Goal: Task Accomplishment & Management: Complete application form

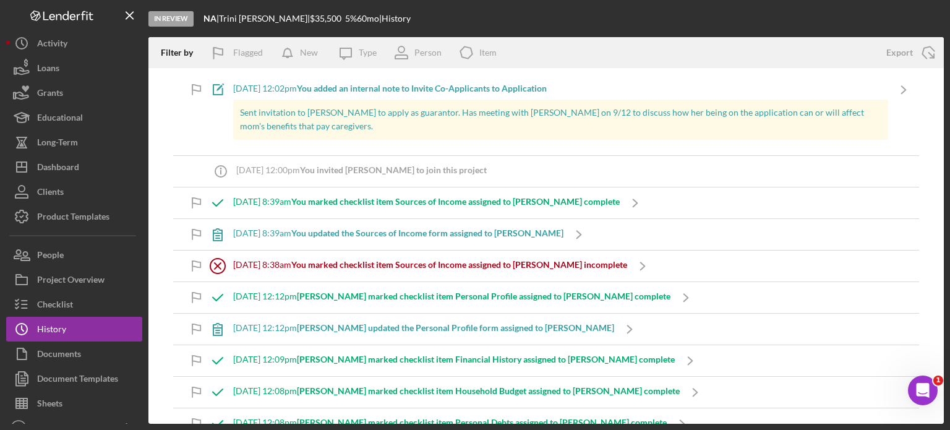
click at [450, 204] on b "You marked checklist item Sources of Income assigned to [PERSON_NAME] complete" at bounding box center [455, 201] width 328 height 11
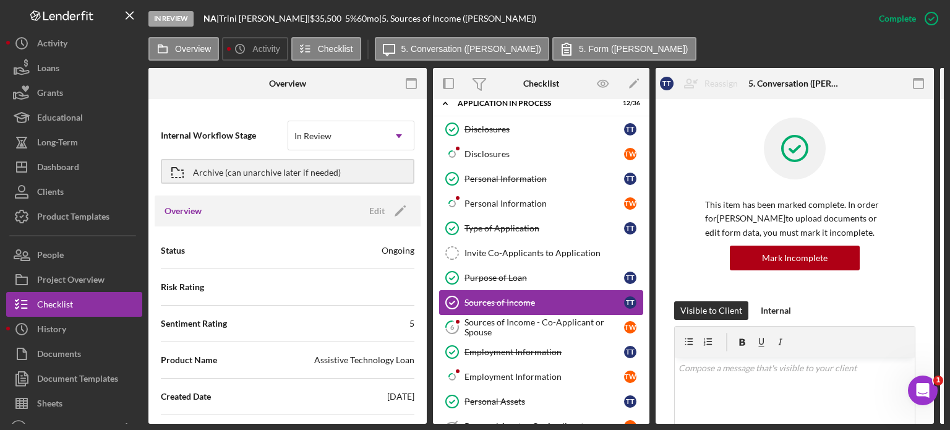
scroll to position [62, 0]
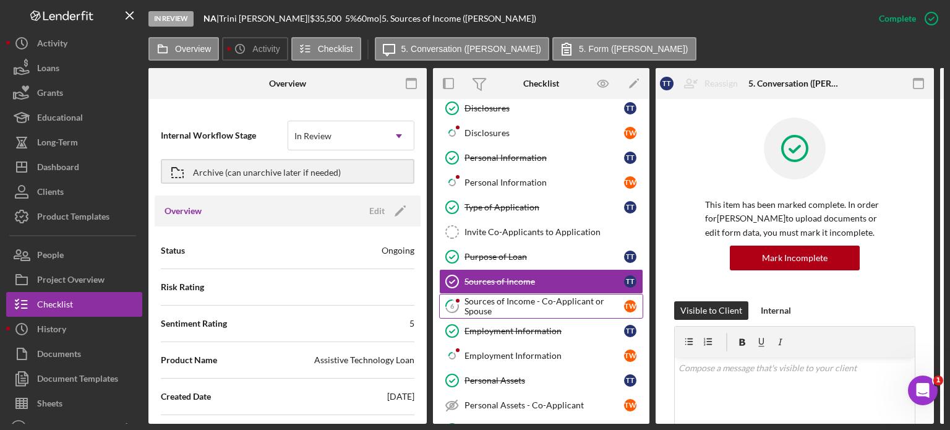
click at [570, 300] on div "Sources of Income - Co-Applicant or Spouse" at bounding box center [544, 306] width 160 height 20
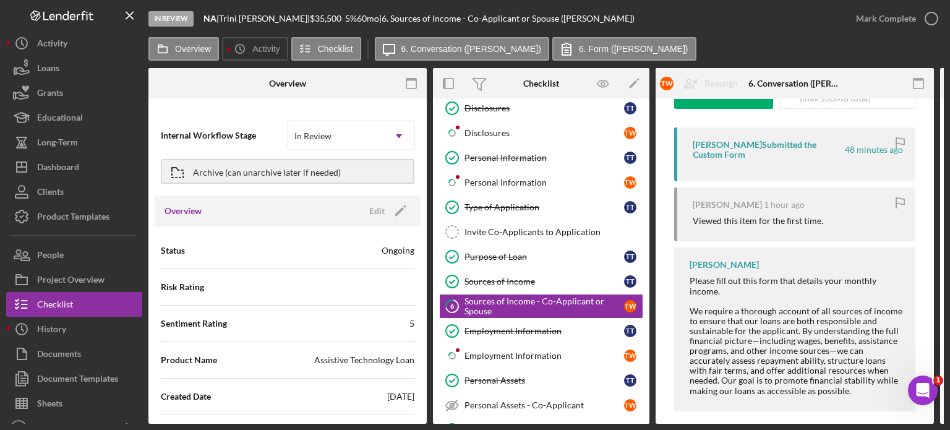
scroll to position [229, 0]
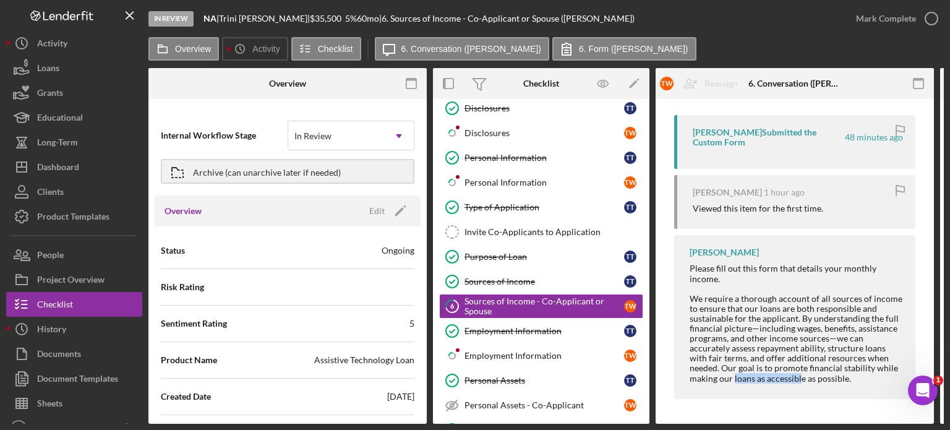
drag, startPoint x: 732, startPoint y: 425, endPoint x: 764, endPoint y: 424, distance: 31.6
click at [794, 423] on div "In Review NA | [PERSON_NAME] | $35,500 $12,425 5 % 60 mo | 6. Sources of Income…" at bounding box center [475, 215] width 950 height 430
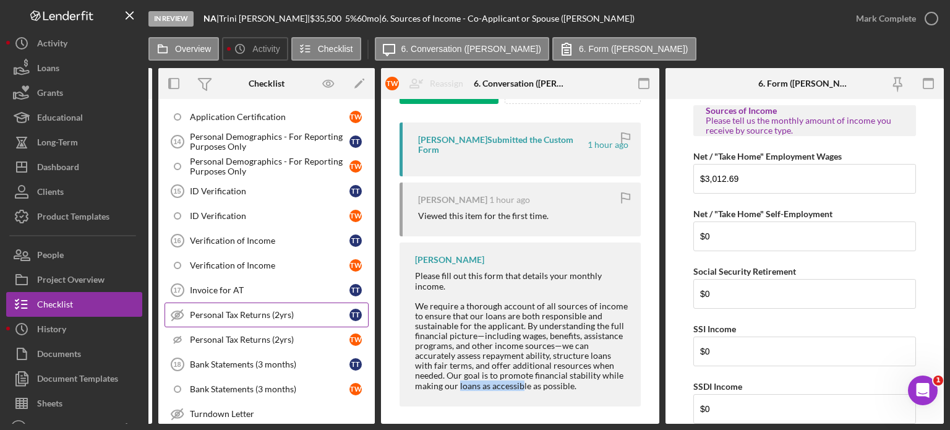
scroll to position [680, 0]
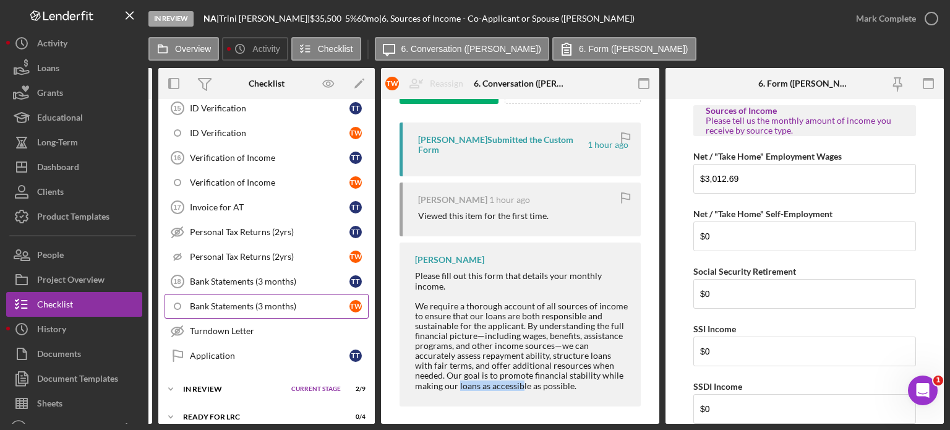
click at [276, 301] on div "Bank Statements (3 months)" at bounding box center [270, 306] width 160 height 10
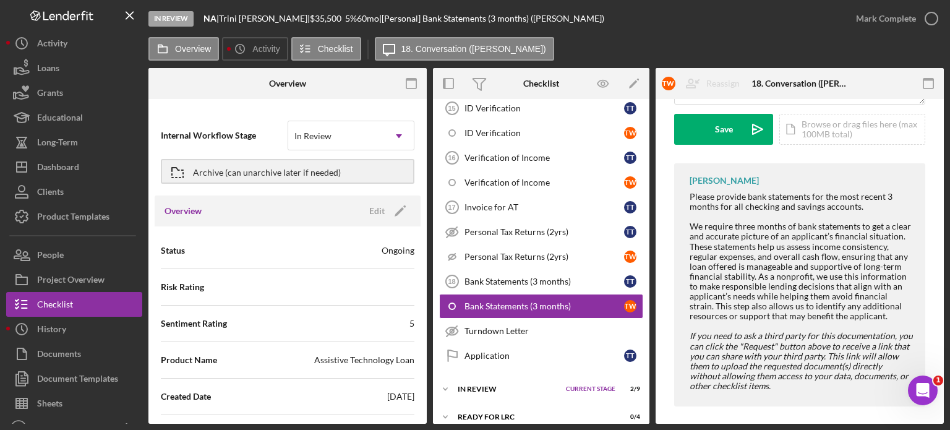
scroll to position [185, 0]
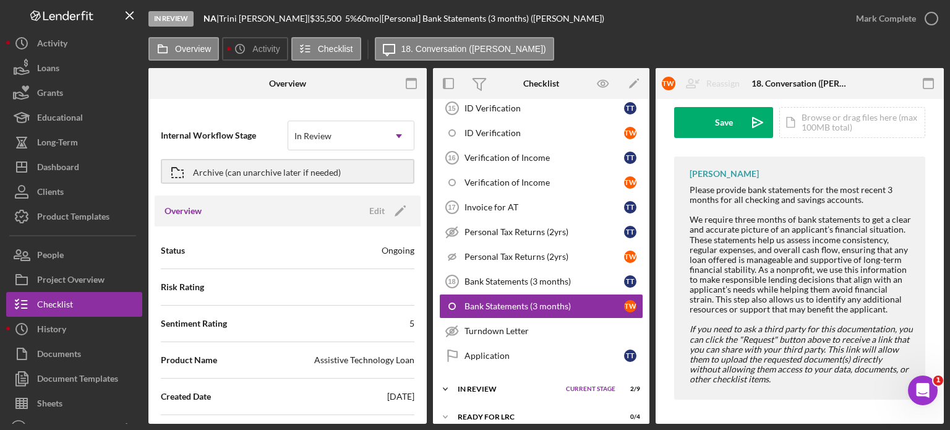
click at [592, 385] on span "Current Stage" at bounding box center [590, 388] width 49 height 7
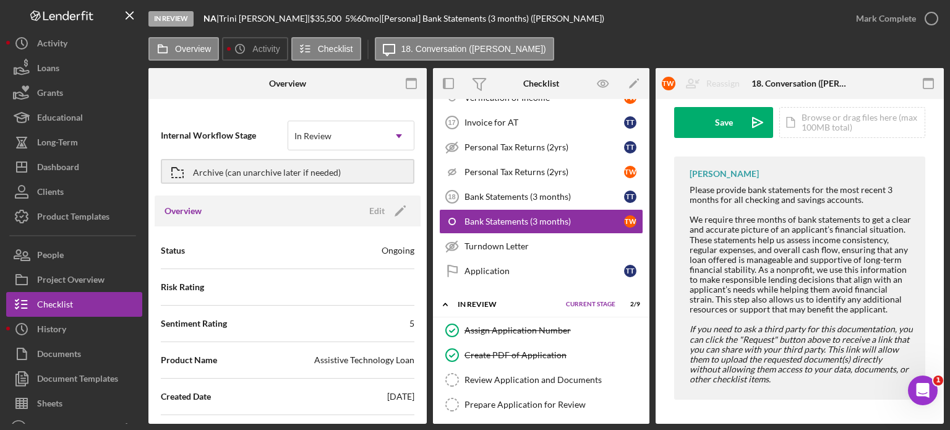
scroll to position [804, 0]
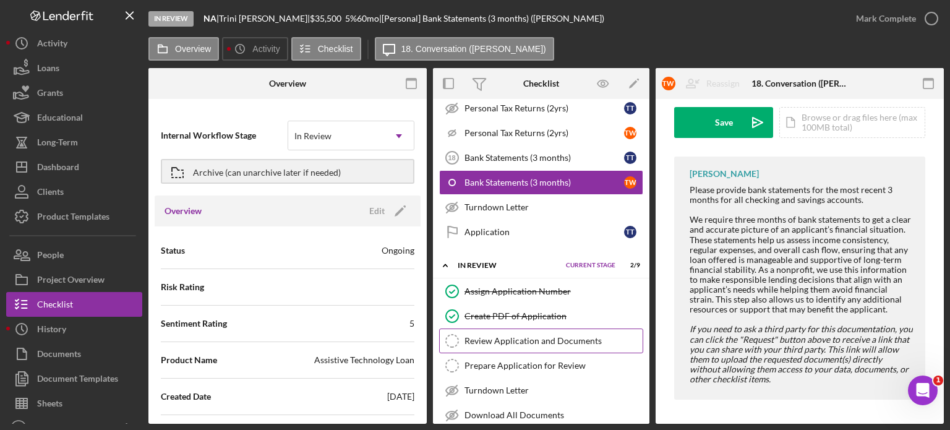
click at [559, 336] on div "Review Application and Documents" at bounding box center [553, 341] width 178 height 10
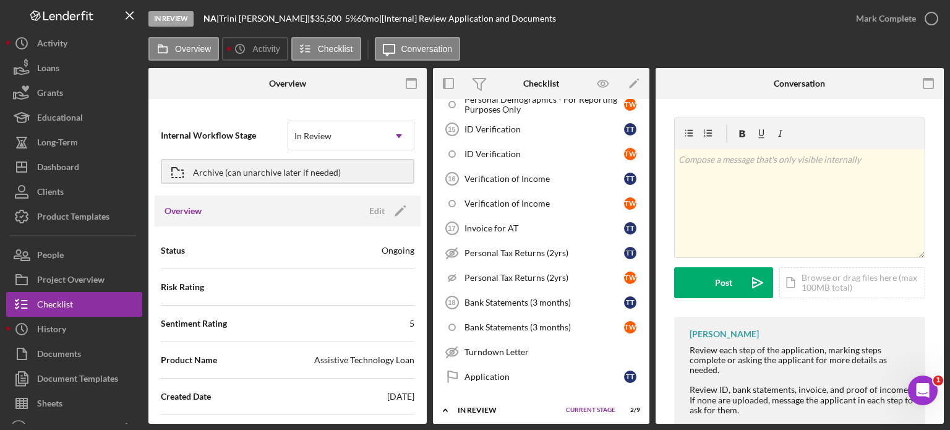
scroll to position [556, 0]
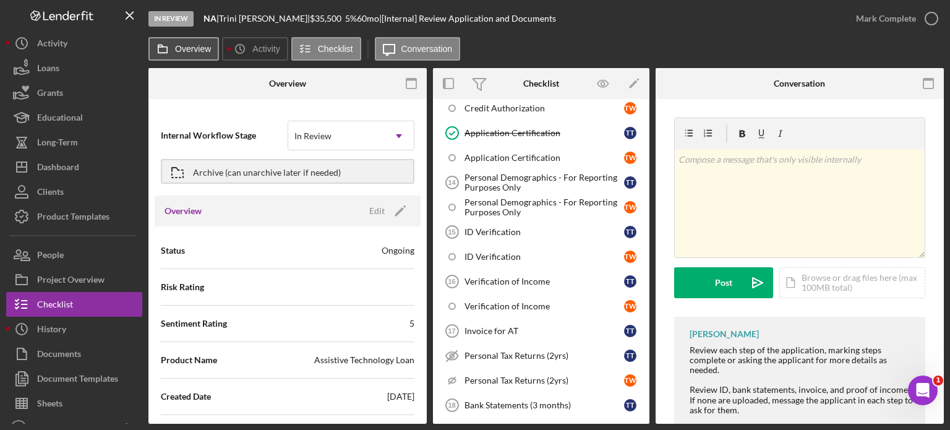
click at [185, 47] on label "Overview" at bounding box center [193, 49] width 36 height 10
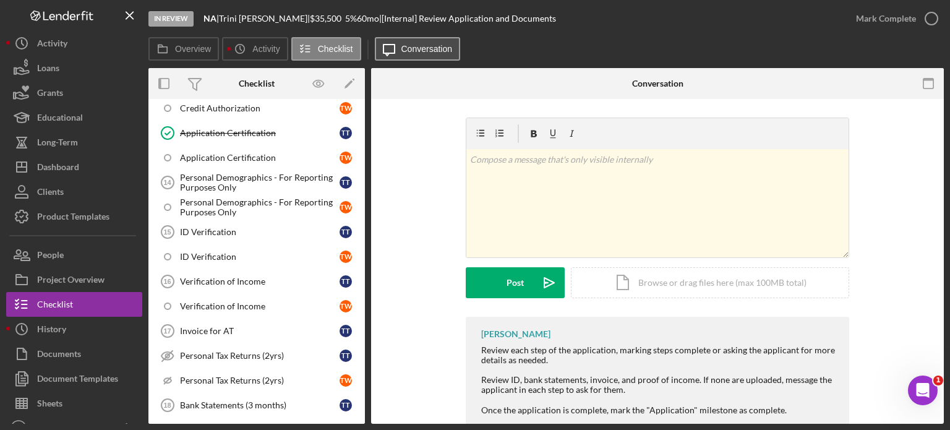
click at [406, 45] on label "Conversation" at bounding box center [426, 49] width 51 height 10
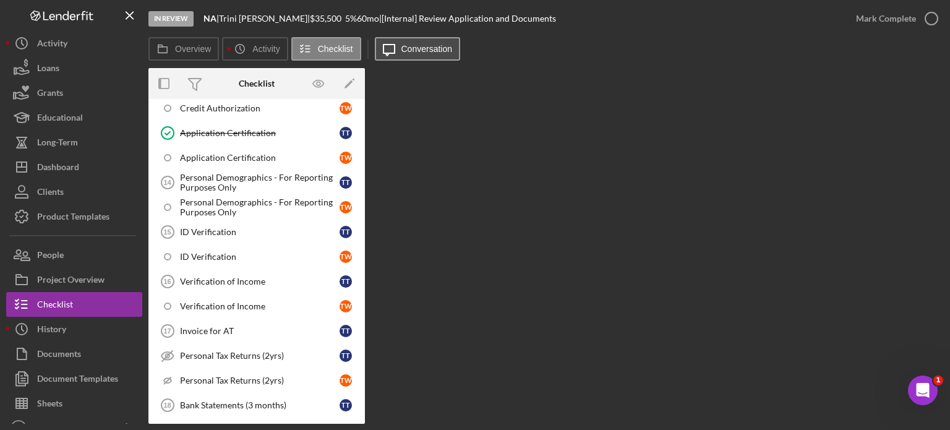
click at [415, 49] on label "Conversation" at bounding box center [426, 49] width 51 height 10
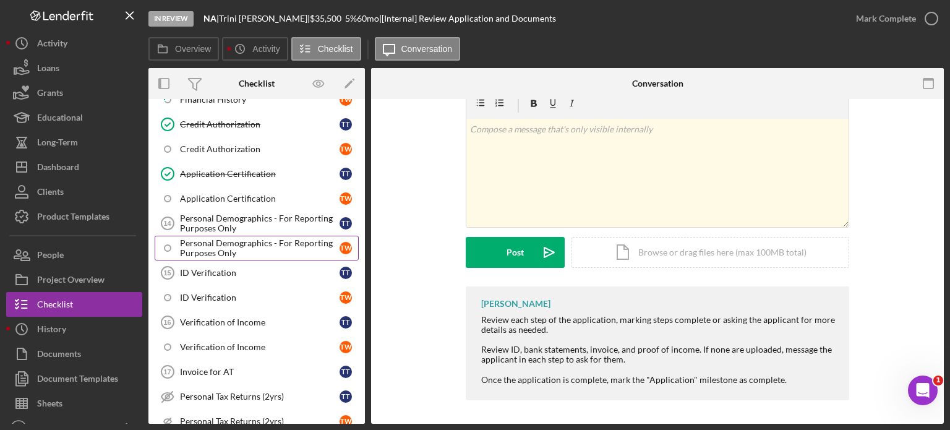
scroll to position [495, 0]
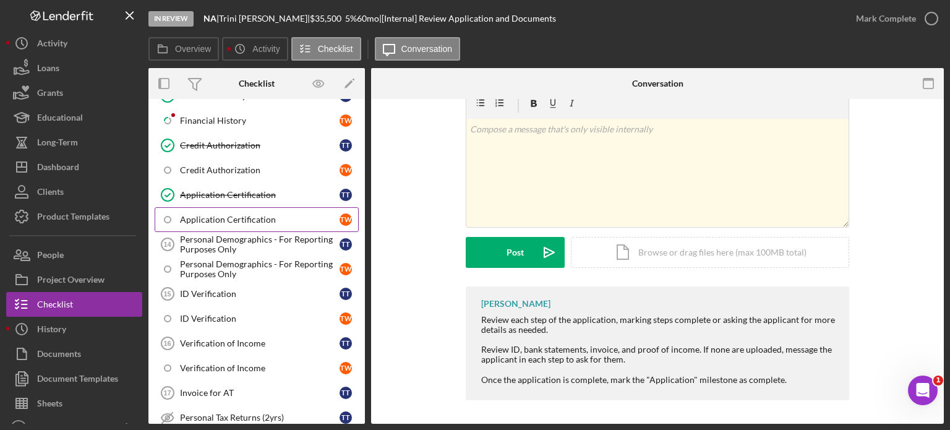
click at [247, 215] on div "Application Certification" at bounding box center [260, 220] width 160 height 10
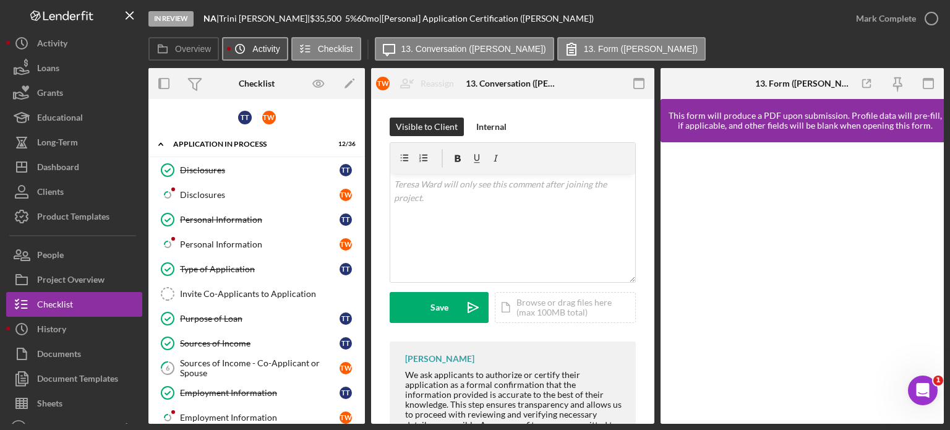
click at [253, 45] on label "Activity" at bounding box center [265, 49] width 27 height 10
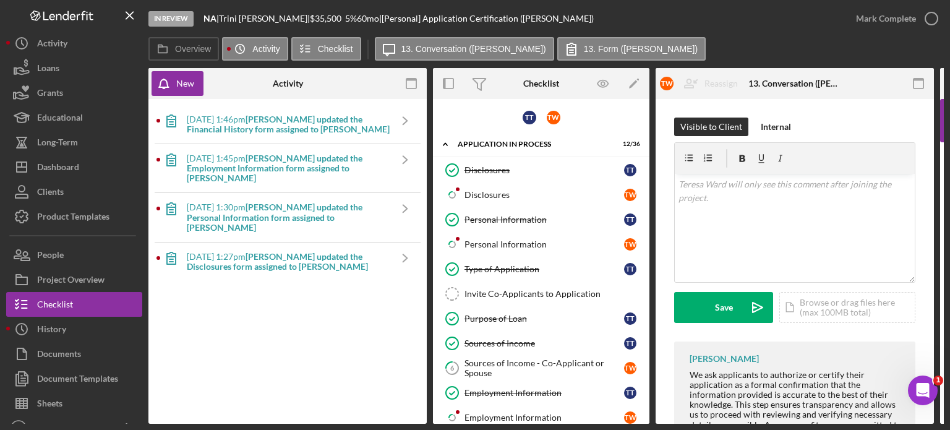
click at [311, 251] on b "[PERSON_NAME] updated the Disclosures form assigned to [PERSON_NAME]" at bounding box center [277, 261] width 181 height 20
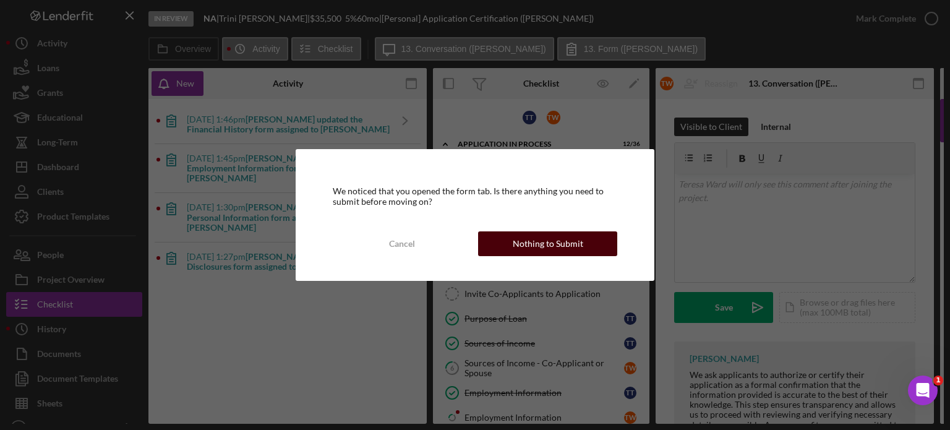
click at [552, 241] on div "Nothing to Submit" at bounding box center [548, 243] width 70 height 25
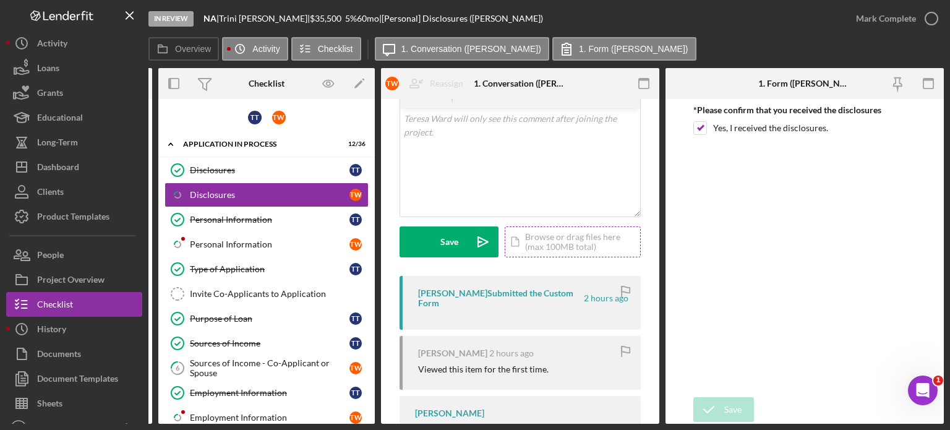
scroll to position [62, 0]
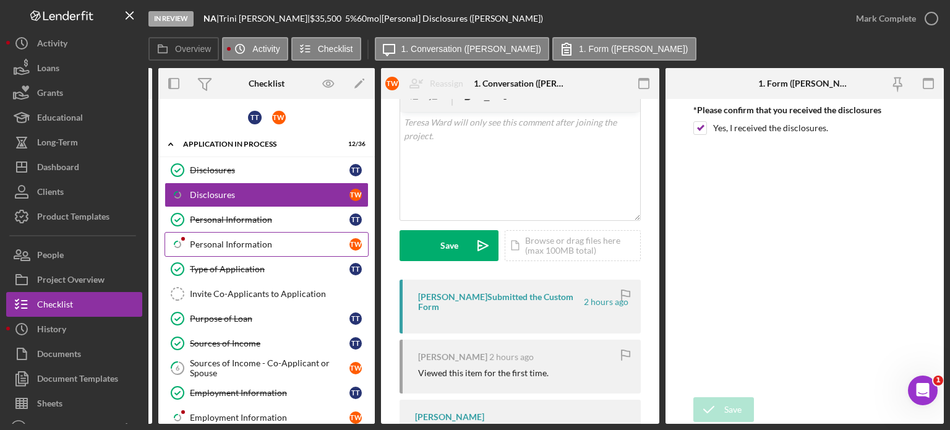
click at [268, 246] on div "Personal Information" at bounding box center [270, 244] width 160 height 10
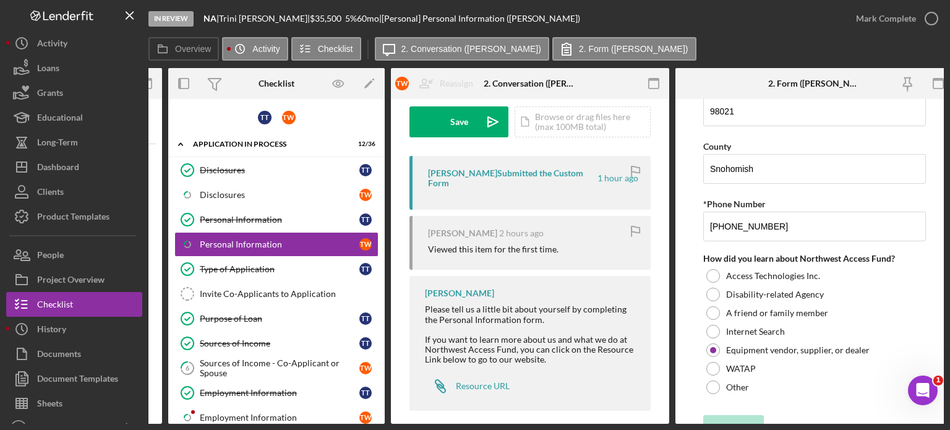
scroll to position [551, 0]
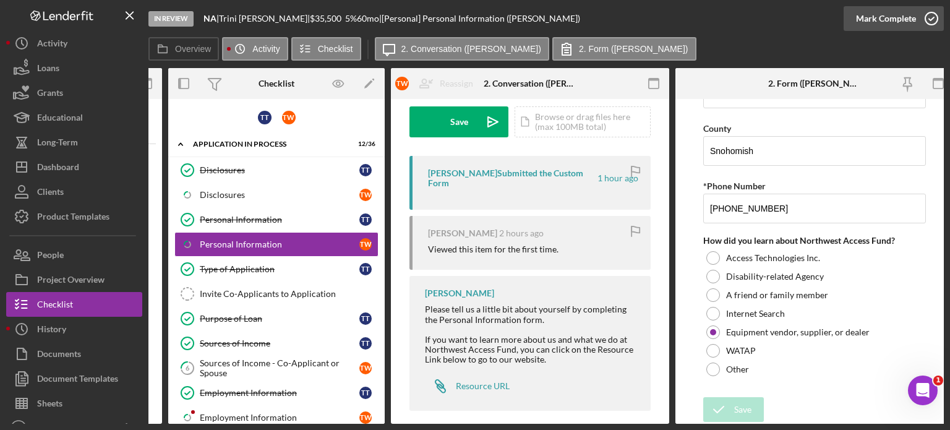
click at [935, 17] on icon "button" at bounding box center [931, 18] width 31 height 31
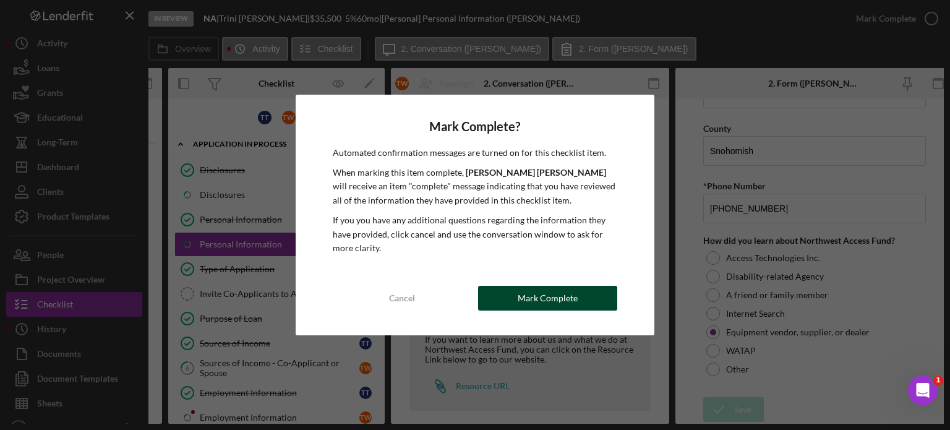
click at [542, 307] on div "Mark Complete" at bounding box center [547, 298] width 60 height 25
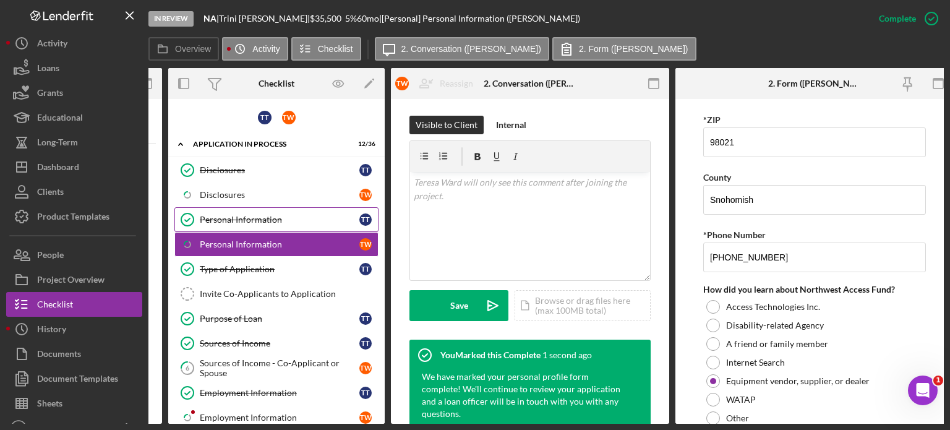
scroll to position [601, 0]
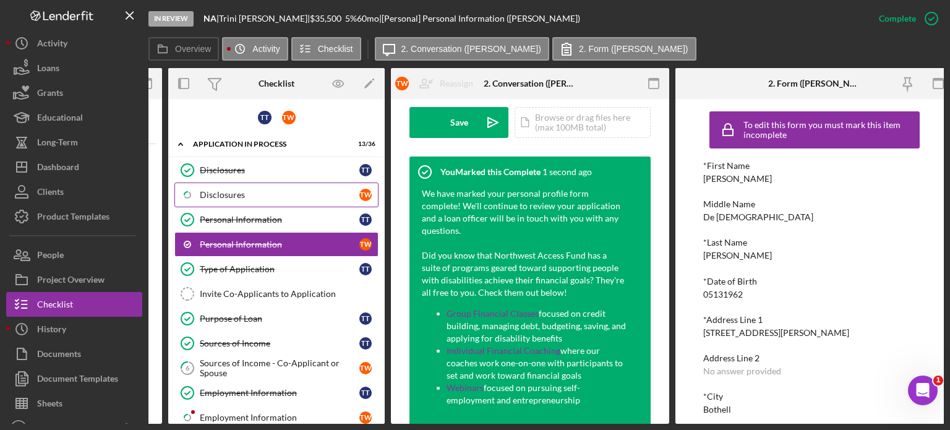
click at [226, 190] on div "Disclosures" at bounding box center [280, 195] width 160 height 10
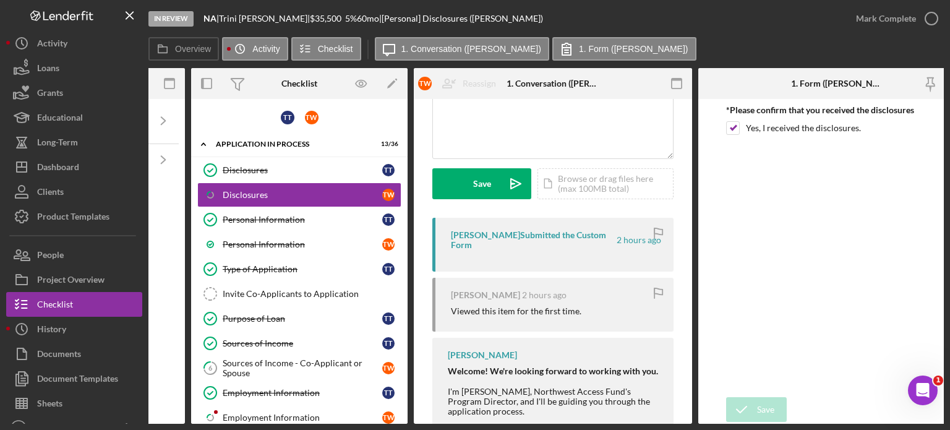
scroll to position [0, 275]
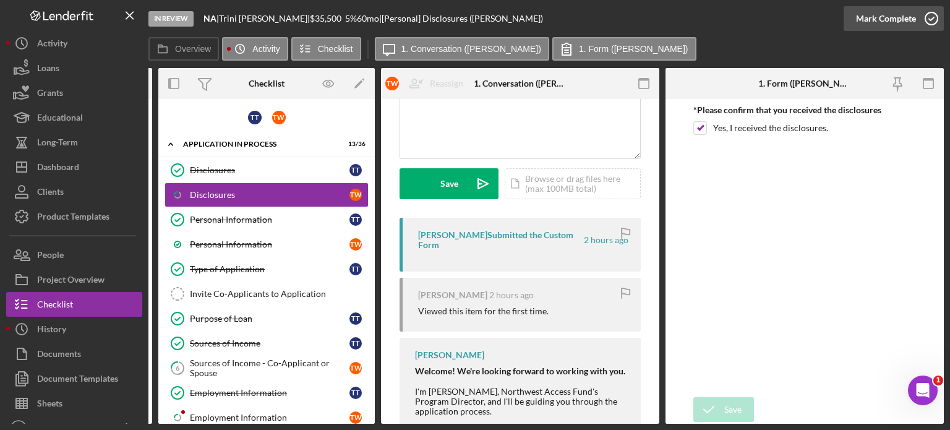
click at [931, 15] on icon "button" at bounding box center [931, 18] width 31 height 31
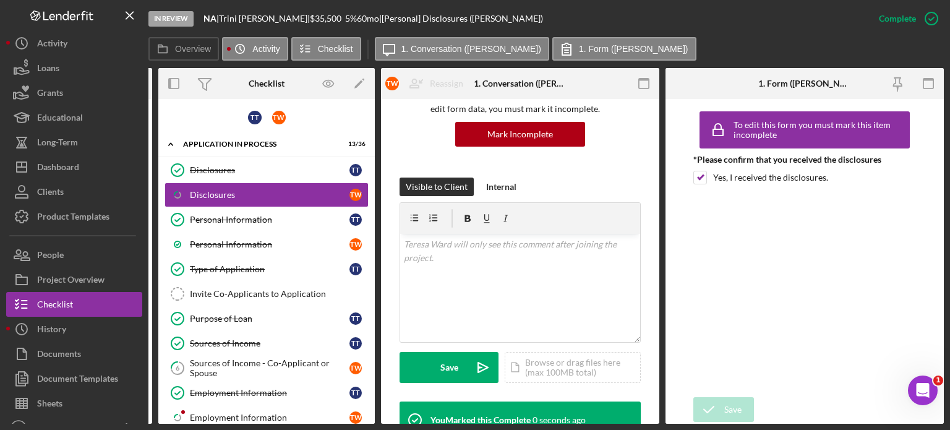
scroll to position [307, 0]
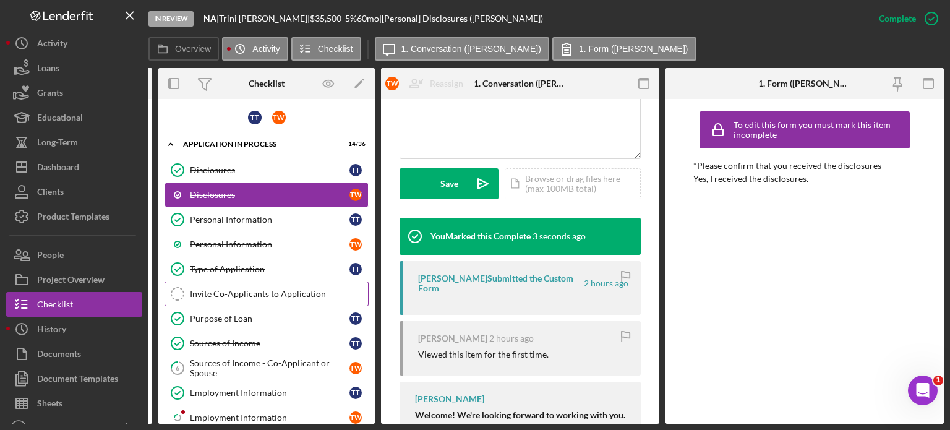
click at [242, 292] on div "Invite Co-Applicants to Application" at bounding box center [279, 294] width 178 height 10
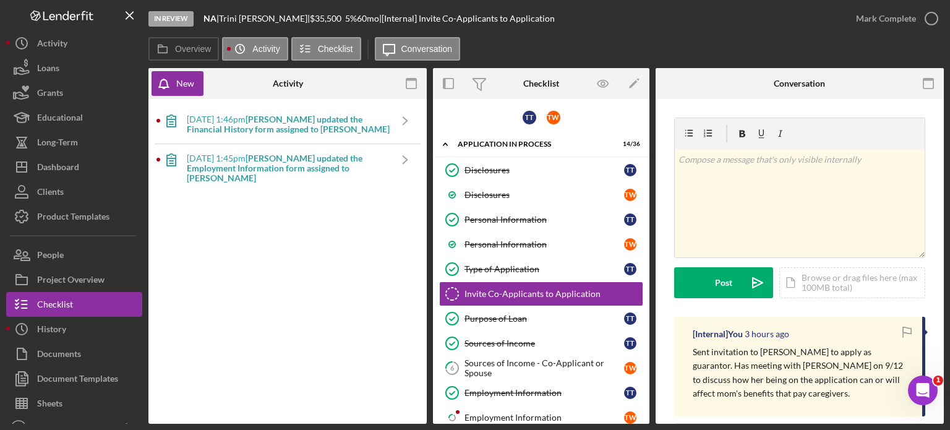
click at [310, 126] on b "[PERSON_NAME] updated the Financial History form assigned to [PERSON_NAME]" at bounding box center [288, 124] width 203 height 20
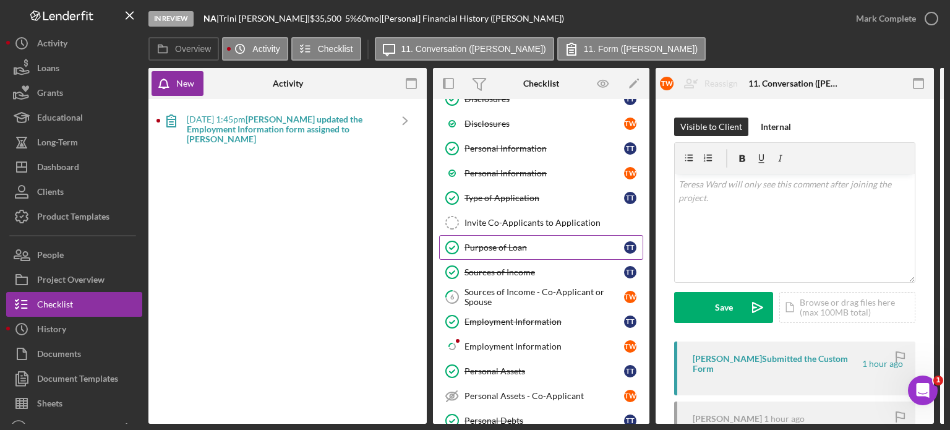
scroll to position [40, 0]
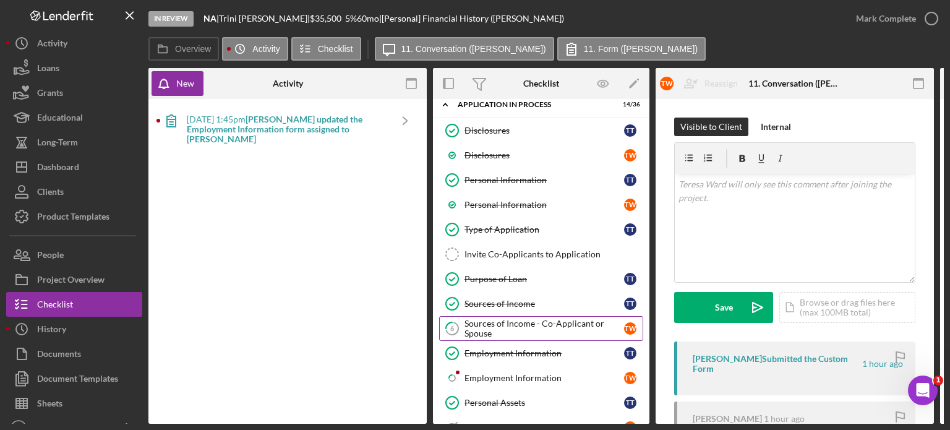
click at [521, 324] on div "Sources of Income - Co-Applicant or Spouse" at bounding box center [544, 328] width 160 height 20
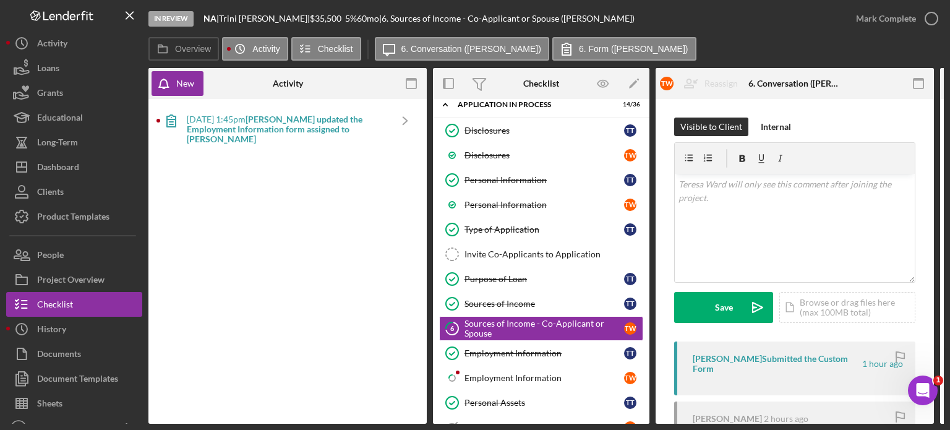
drag, startPoint x: 725, startPoint y: 424, endPoint x: 828, endPoint y: 422, distance: 103.9
click at [856, 416] on div "In Review NA | [PERSON_NAME] | $35,500 $12,425 5 % 60 mo | 6. Sources of Income…" at bounding box center [475, 215] width 950 height 430
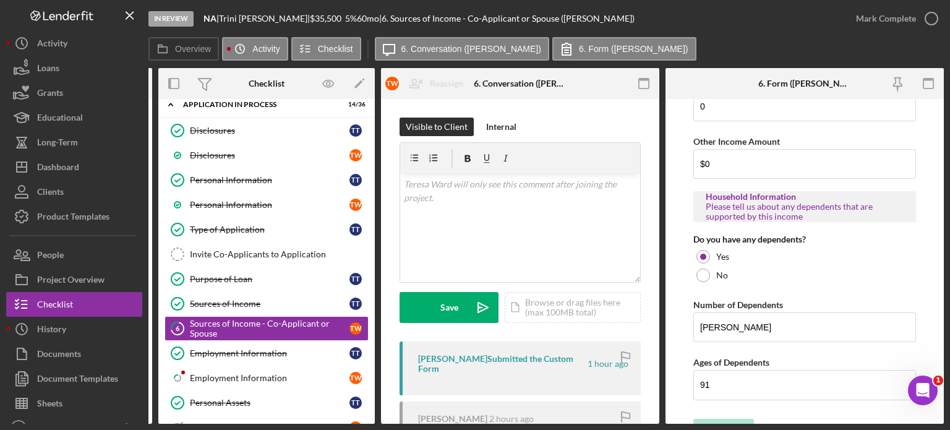
scroll to position [678, 0]
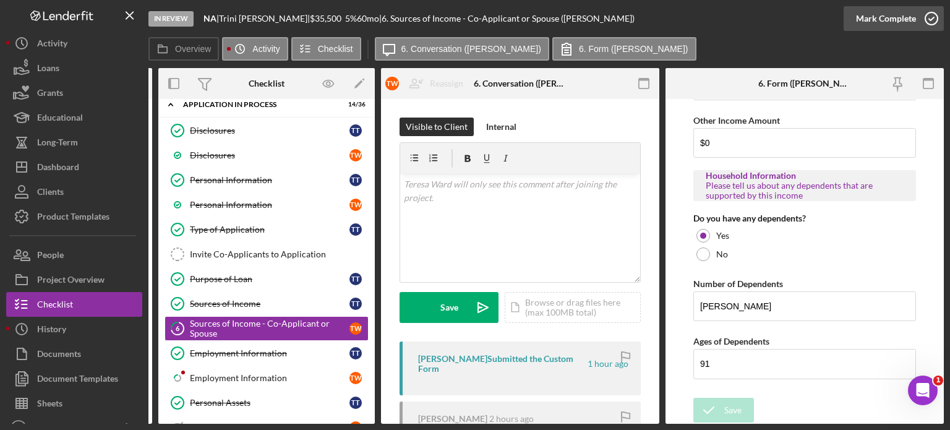
click at [903, 20] on div "Mark Complete" at bounding box center [886, 18] width 60 height 25
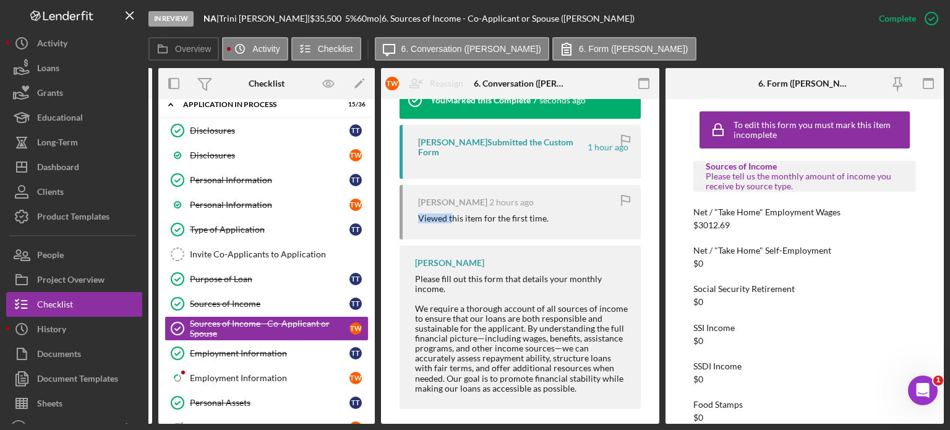
scroll to position [446, 0]
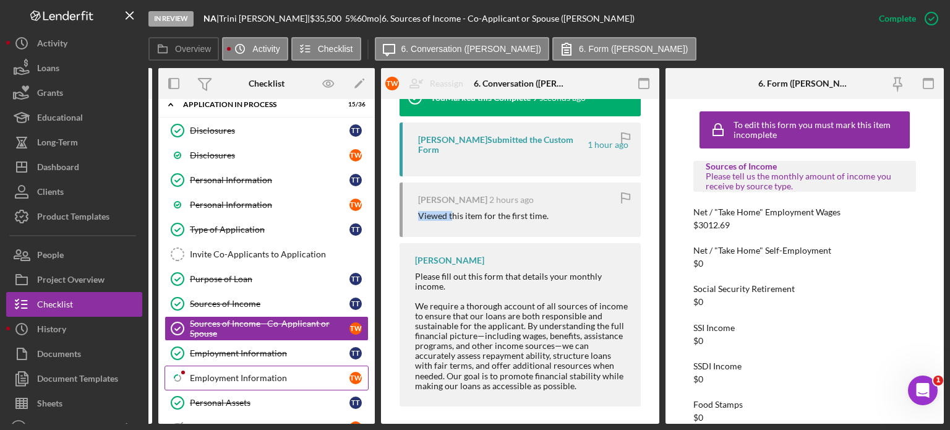
click at [245, 373] on div "Employment Information" at bounding box center [270, 378] width 160 height 10
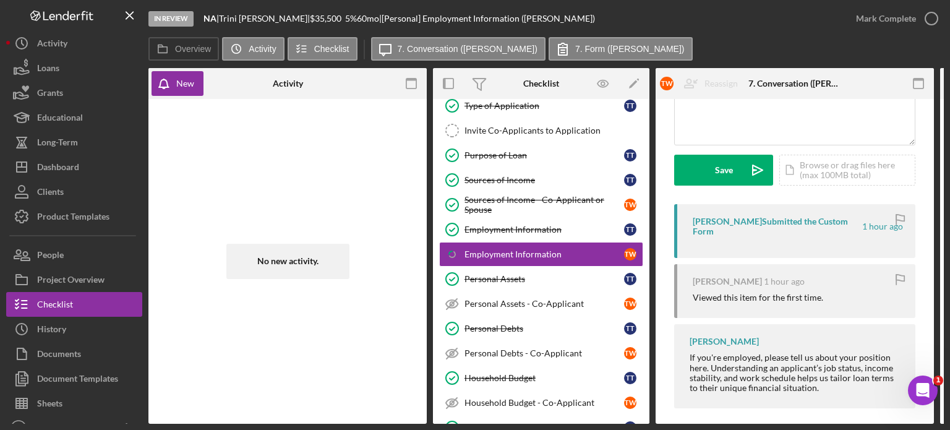
scroll to position [139, 0]
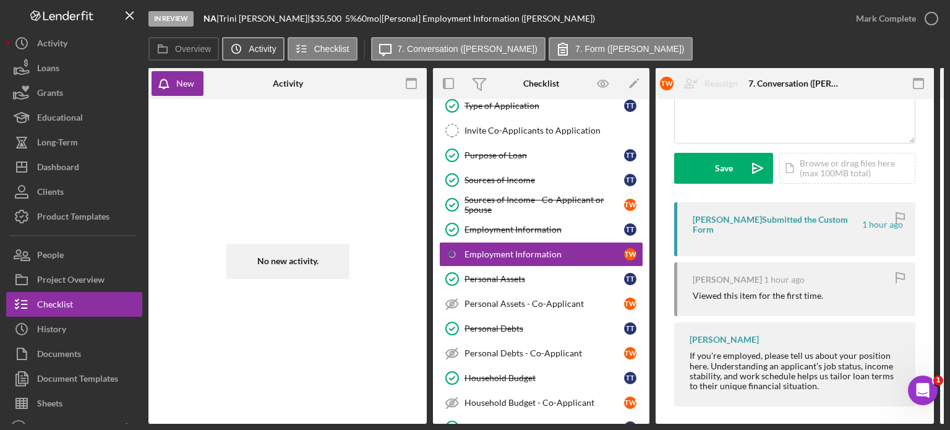
click at [247, 53] on icon "Icon/History" at bounding box center [236, 48] width 25 height 25
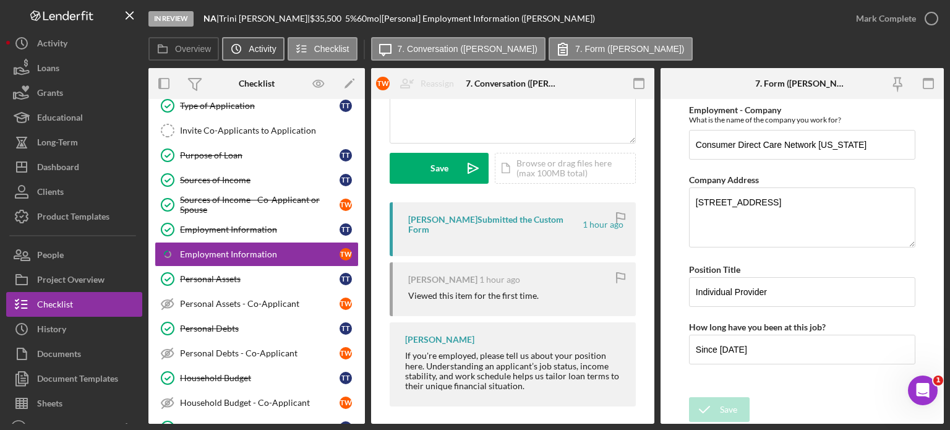
scroll to position [136, 0]
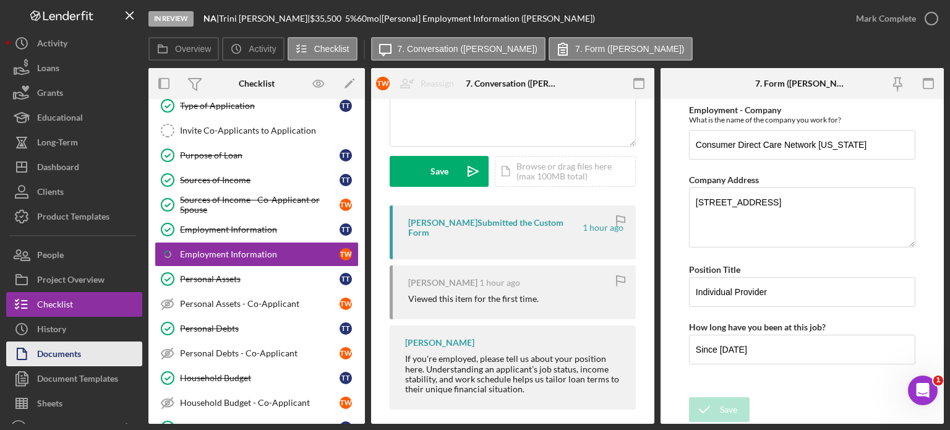
click at [59, 357] on div "Documents" at bounding box center [59, 355] width 44 height 28
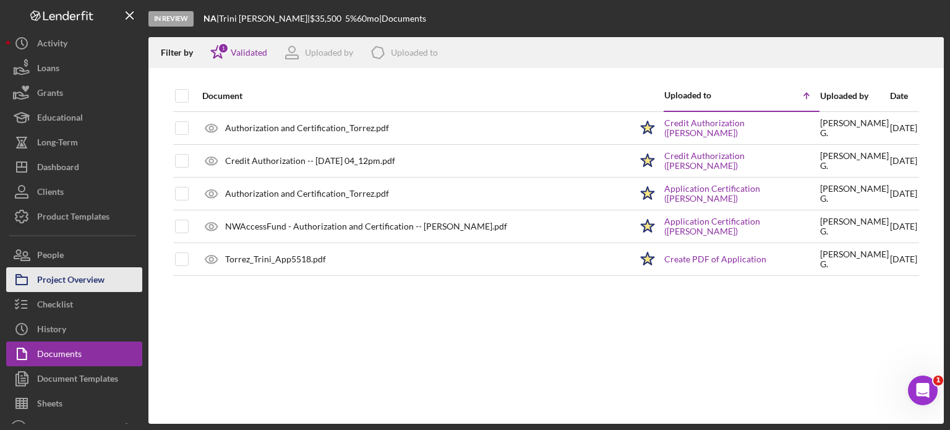
click at [65, 281] on div "Project Overview" at bounding box center [70, 281] width 67 height 28
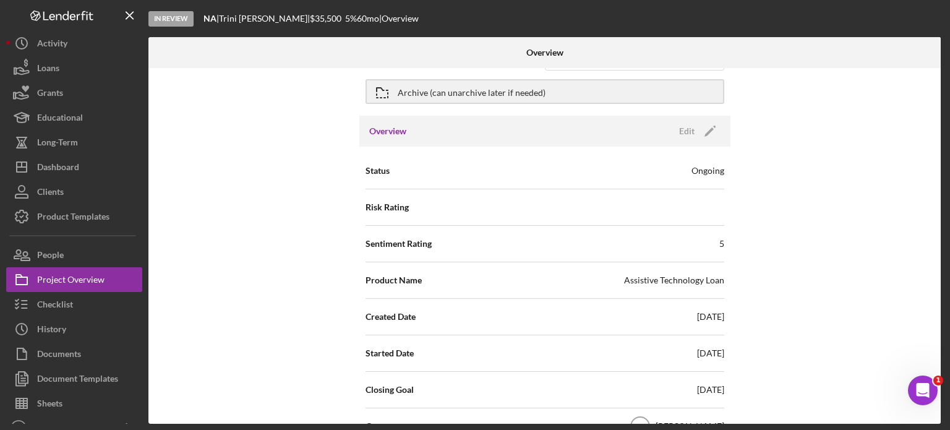
scroll to position [62, 0]
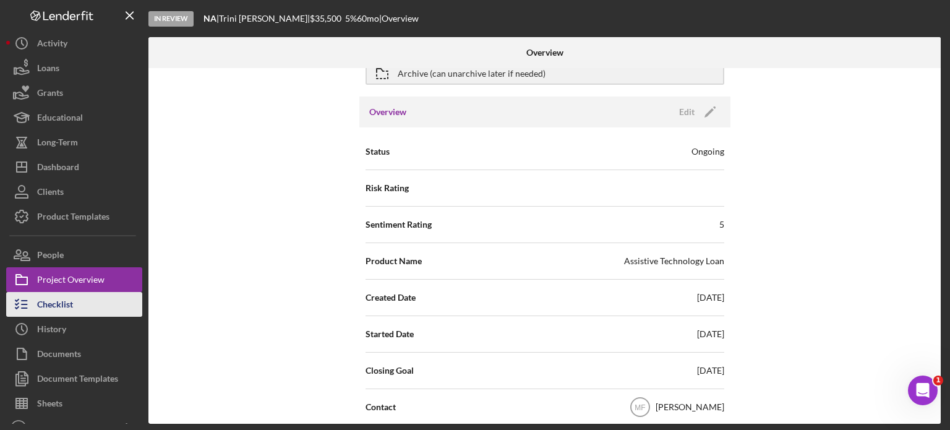
click at [61, 304] on div "Checklist" at bounding box center [55, 306] width 36 height 28
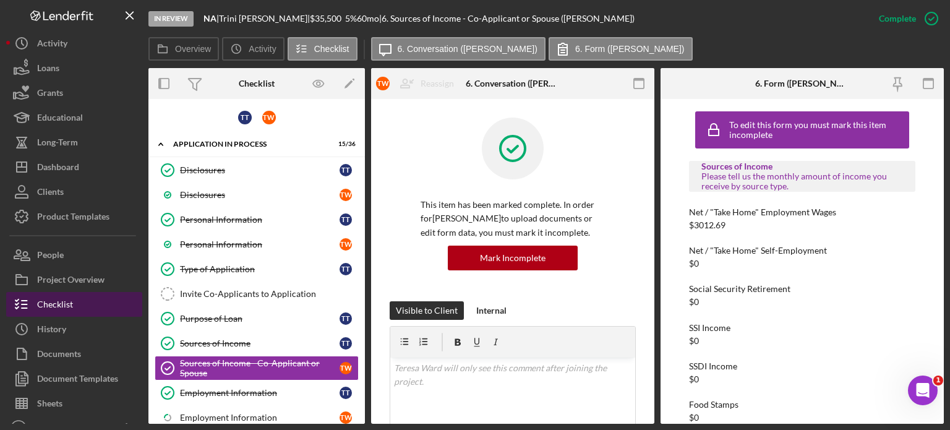
scroll to position [103, 0]
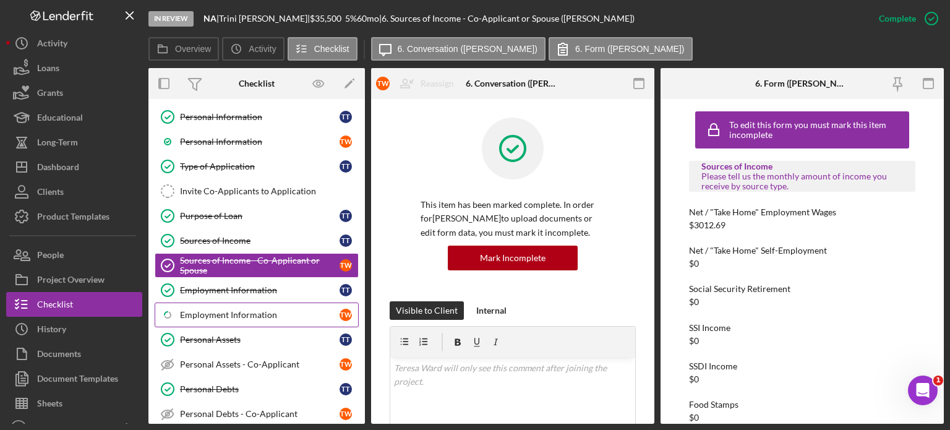
click at [256, 315] on div "Employment Information" at bounding box center [260, 315] width 160 height 10
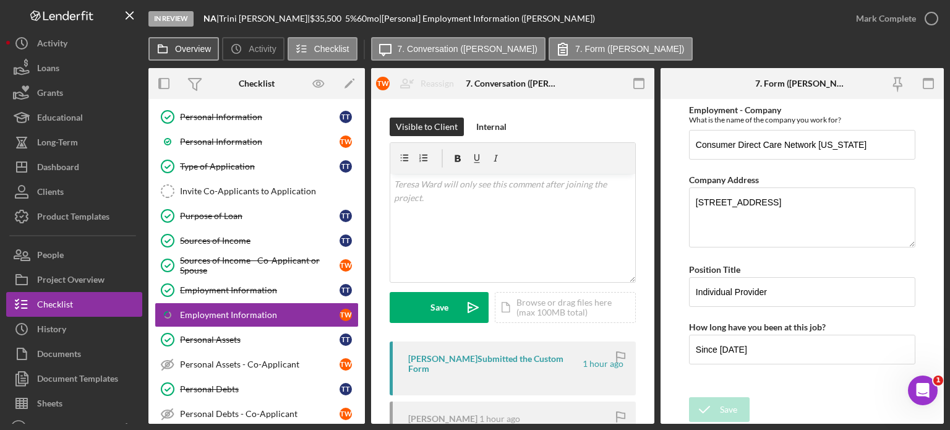
click at [199, 48] on label "Overview" at bounding box center [193, 49] width 36 height 10
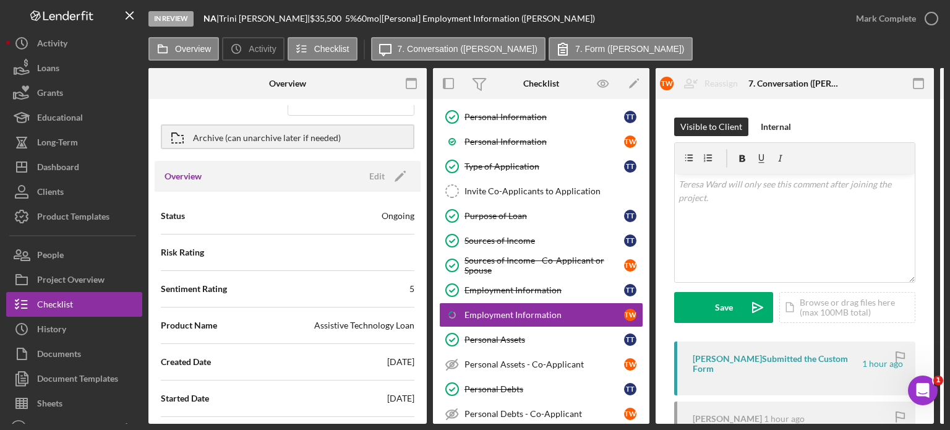
scroll to position [62, 0]
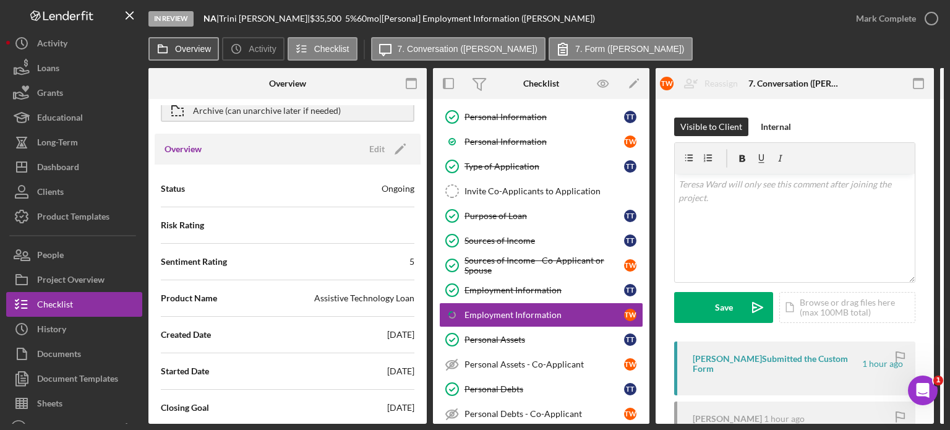
click at [187, 49] on label "Overview" at bounding box center [193, 49] width 36 height 10
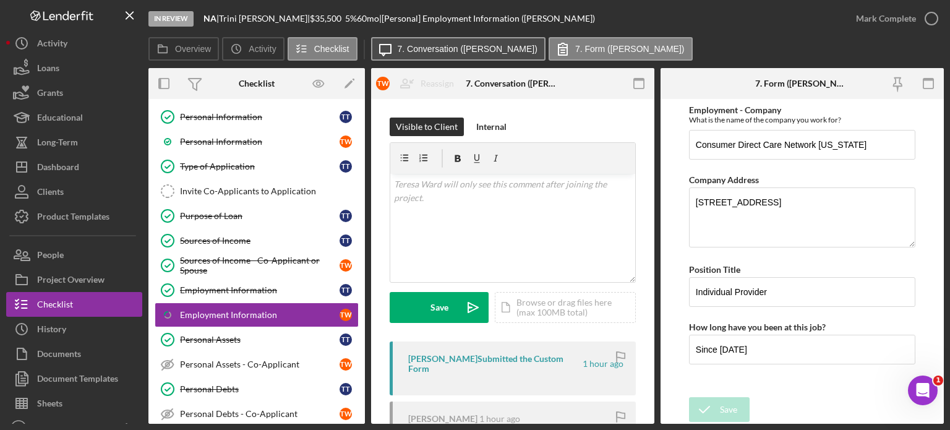
click at [422, 49] on label "7. Conversation ([PERSON_NAME])" at bounding box center [468, 49] width 140 height 10
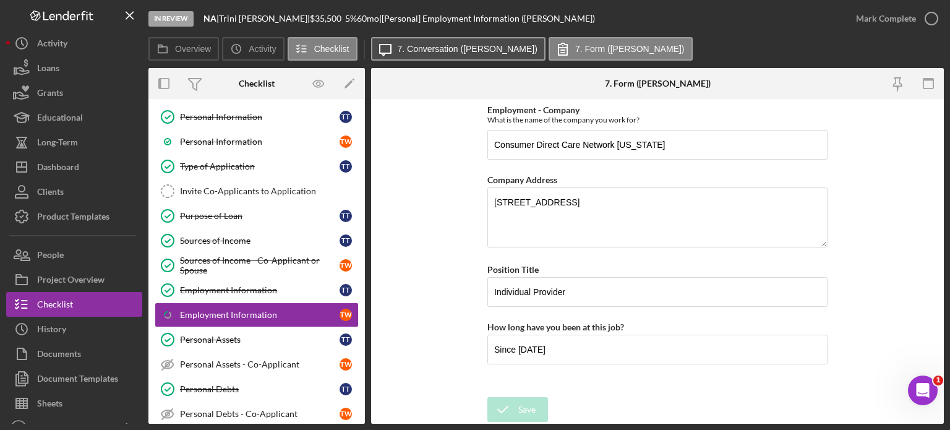
click at [469, 46] on label "7. Conversation ([PERSON_NAME])" at bounding box center [468, 49] width 140 height 10
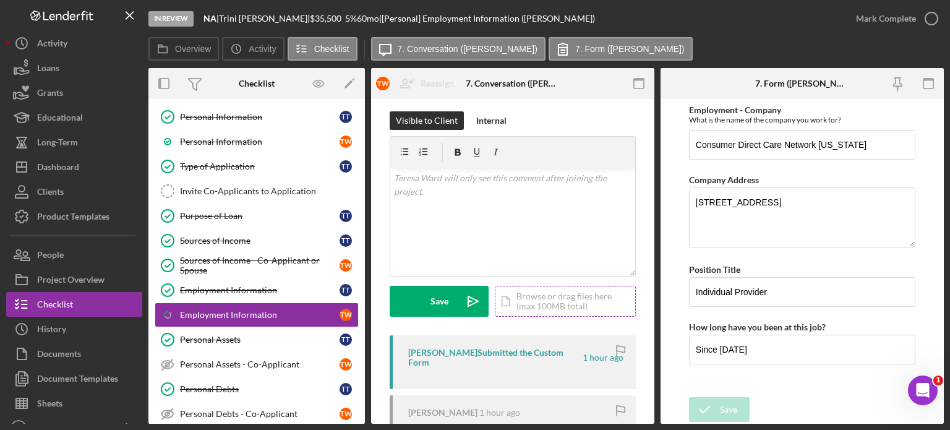
scroll to position [0, 0]
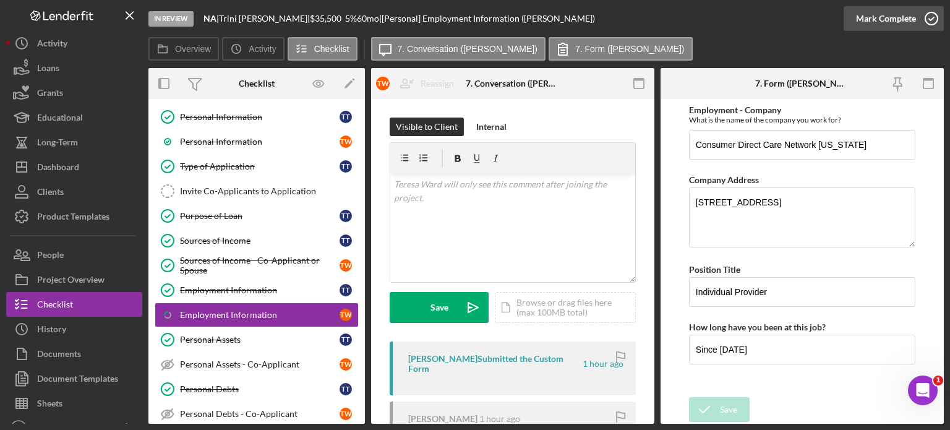
click at [915, 19] on button "Mark Complete" at bounding box center [893, 18] width 100 height 25
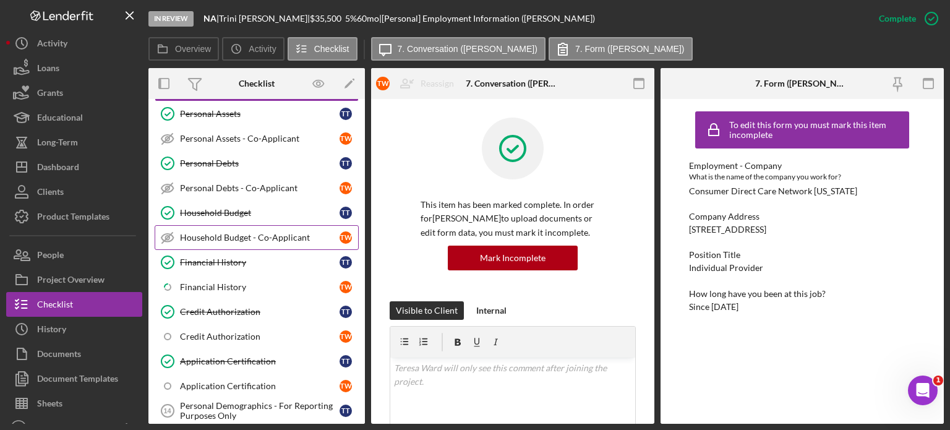
scroll to position [350, 0]
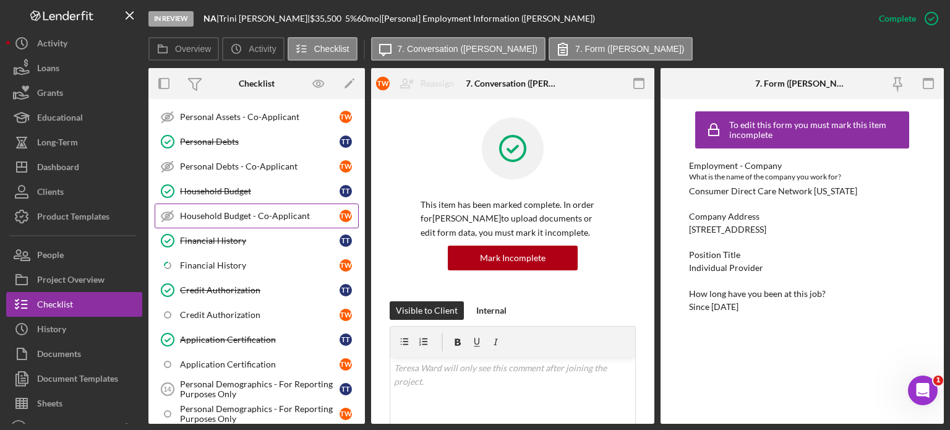
click at [232, 214] on div "Household Budget - Co-Applicant" at bounding box center [260, 216] width 160 height 10
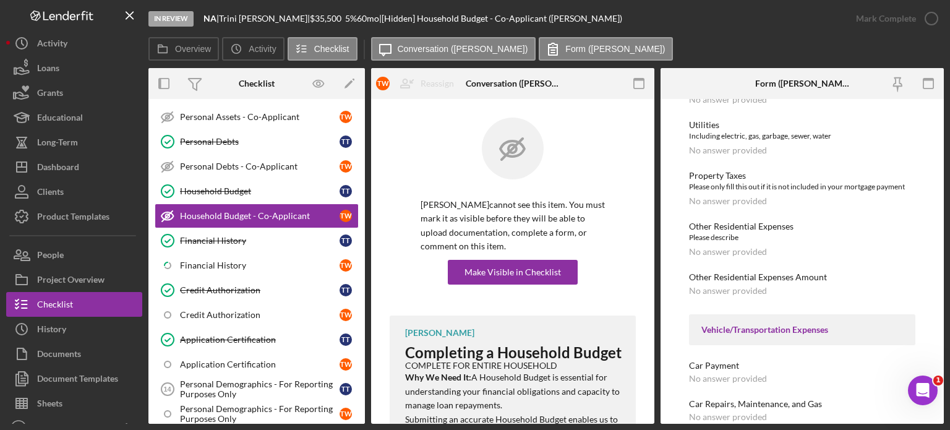
scroll to position [495, 0]
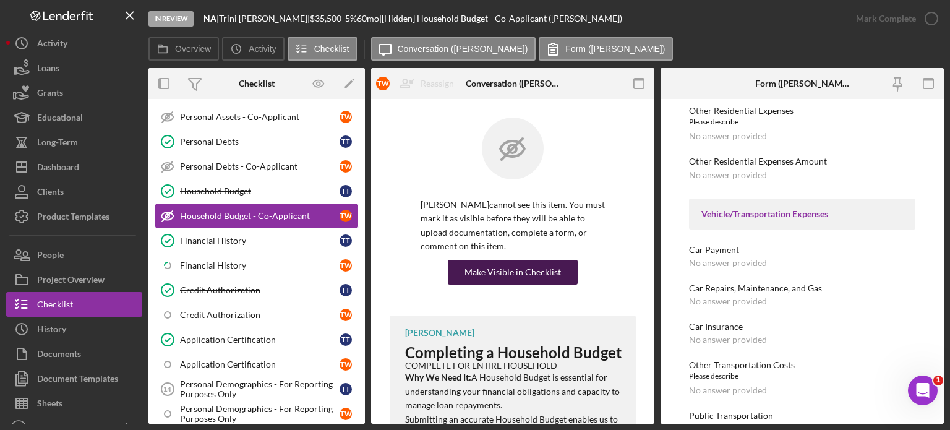
click at [513, 276] on div "Make Visible in Checklist" at bounding box center [512, 272] width 96 height 25
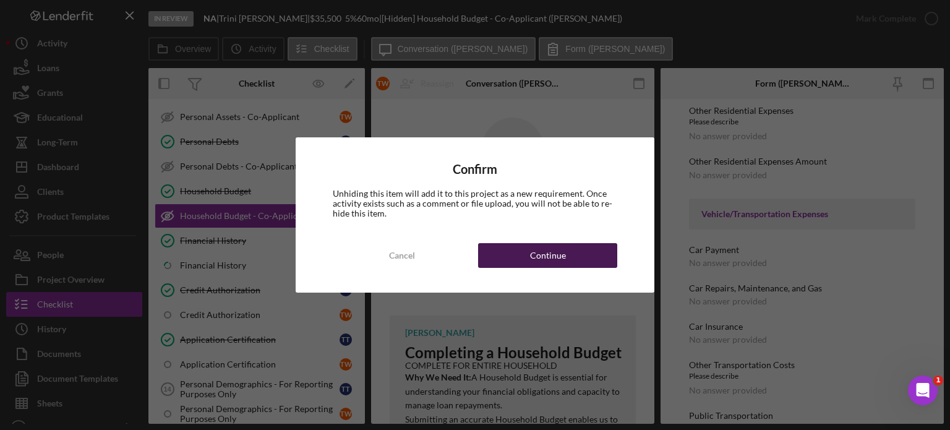
click at [546, 259] on div "Continue" at bounding box center [548, 255] width 36 height 25
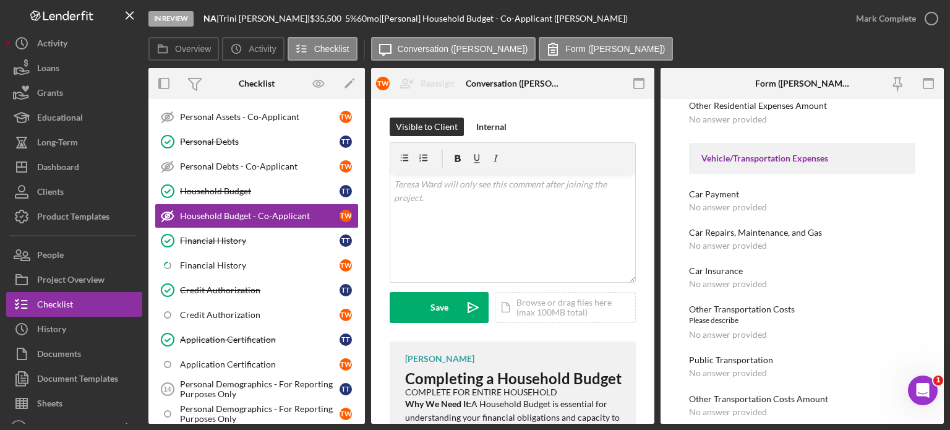
scroll to position [439, 0]
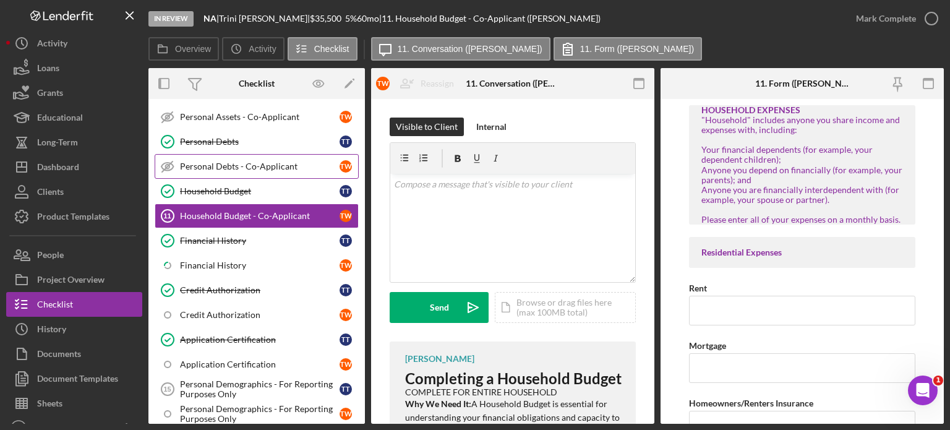
click at [263, 161] on div "Personal Debts - Co-Applicant" at bounding box center [260, 166] width 160 height 10
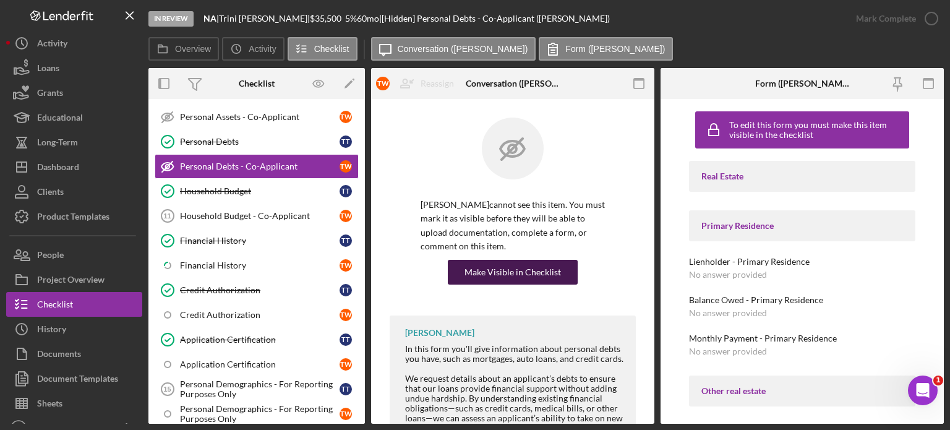
click at [523, 273] on div "Make Visible in Checklist" at bounding box center [512, 272] width 96 height 25
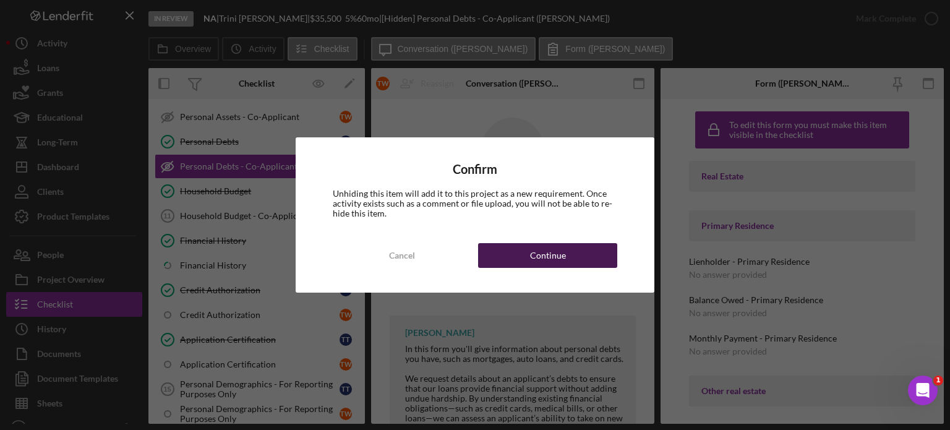
click at [527, 255] on button "Continue" at bounding box center [547, 255] width 139 height 25
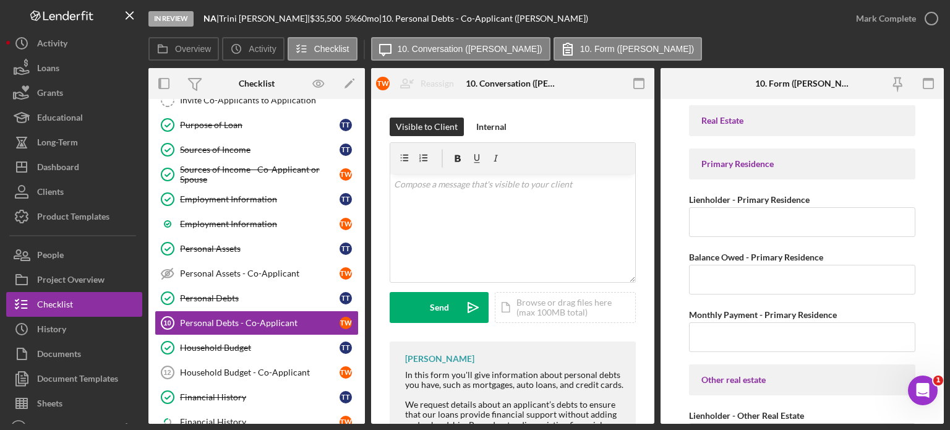
scroll to position [164, 0]
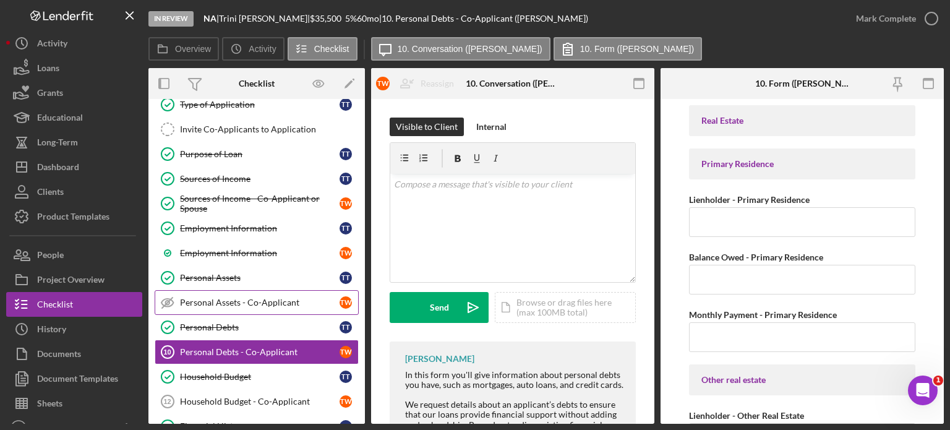
click at [237, 300] on div "Personal Assets - Co-Applicant" at bounding box center [260, 302] width 160 height 10
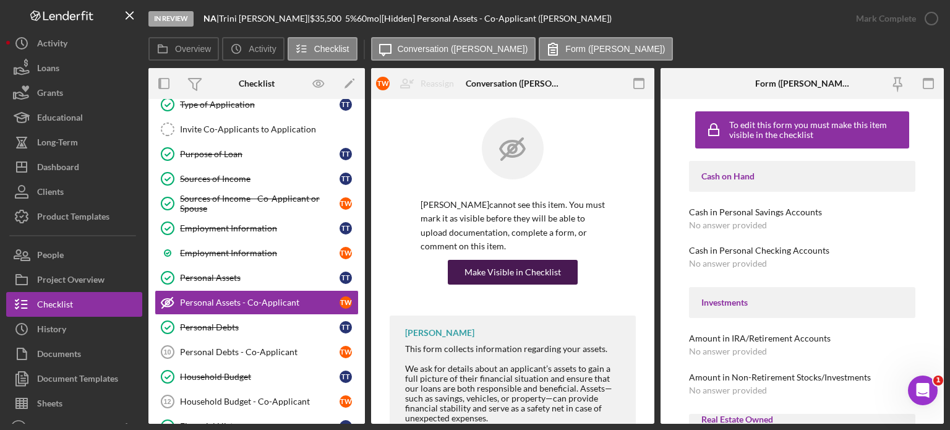
click at [495, 271] on div "Make Visible in Checklist" at bounding box center [512, 272] width 96 height 25
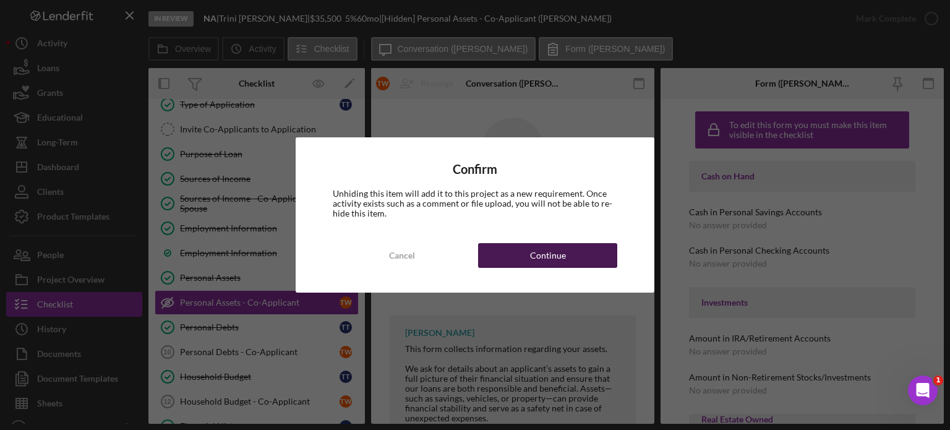
click at [547, 253] on div "Continue" at bounding box center [548, 255] width 36 height 25
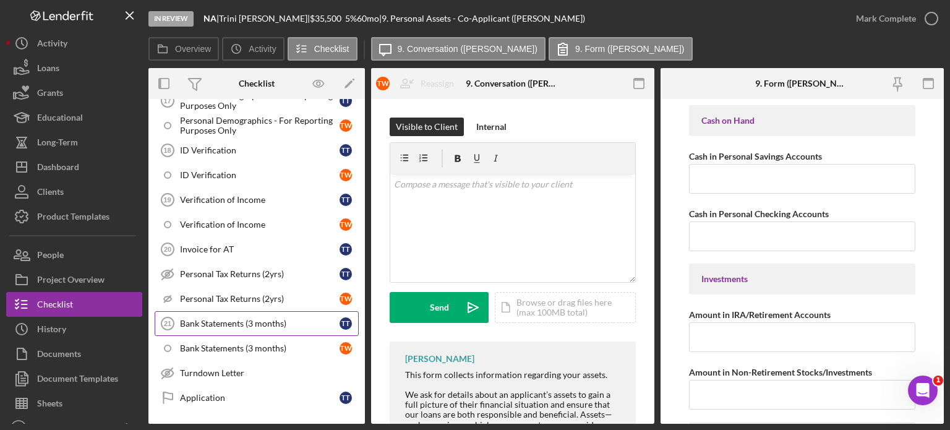
scroll to position [659, 0]
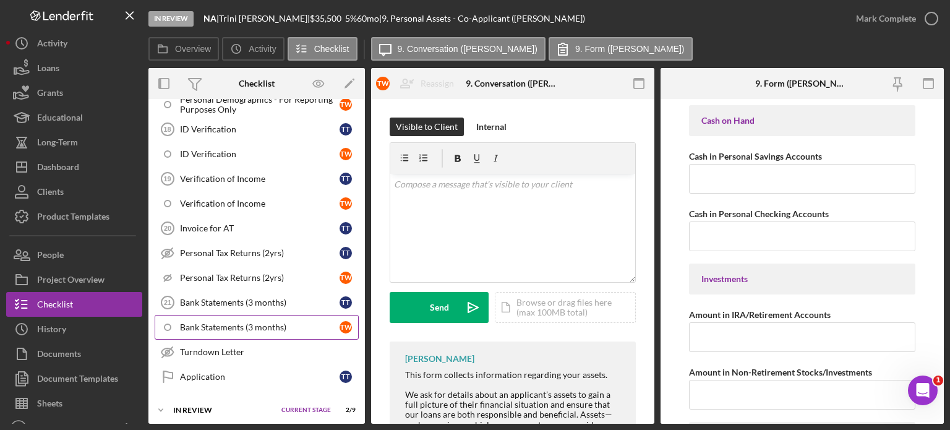
click at [257, 322] on div "Bank Statements (3 months)" at bounding box center [260, 327] width 160 height 10
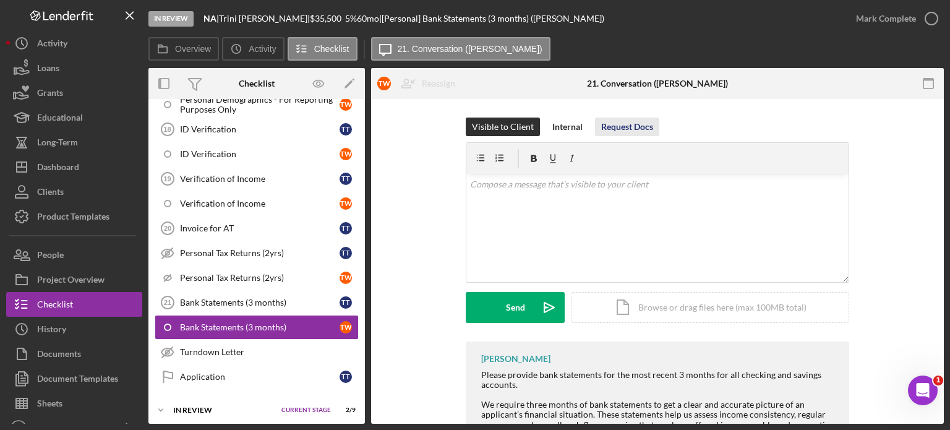
click at [632, 125] on div "Request Docs" at bounding box center [627, 126] width 52 height 19
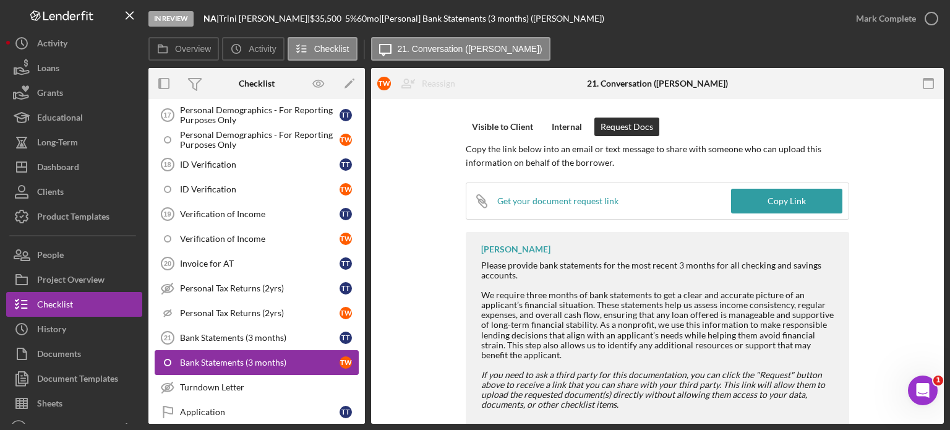
scroll to position [597, 0]
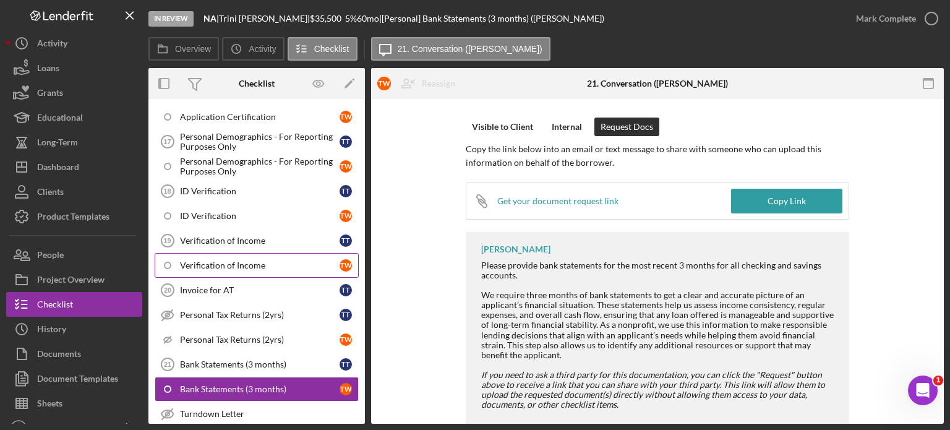
click at [218, 260] on div "Verification of Income" at bounding box center [260, 265] width 160 height 10
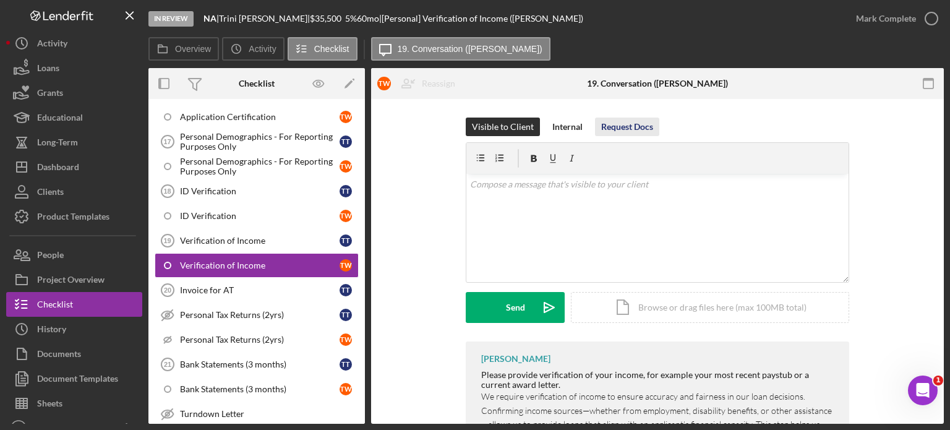
click at [616, 122] on div "Request Docs" at bounding box center [627, 126] width 52 height 19
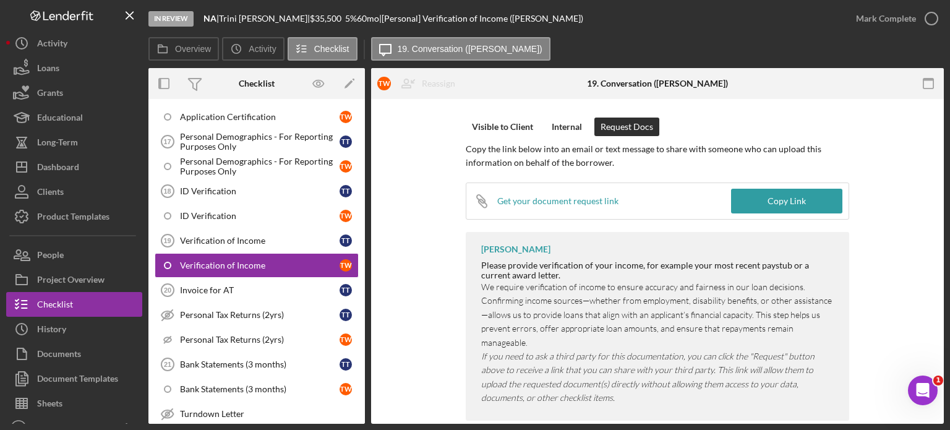
scroll to position [7, 0]
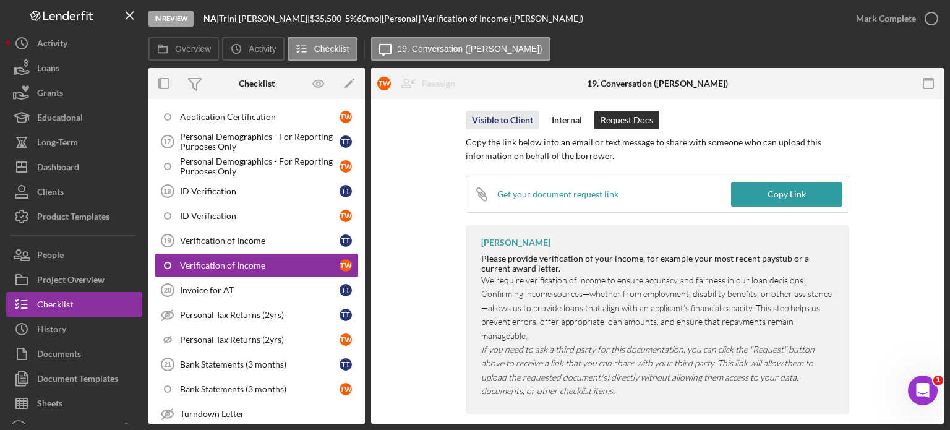
click at [508, 117] on div "Visible to Client" at bounding box center [502, 120] width 61 height 19
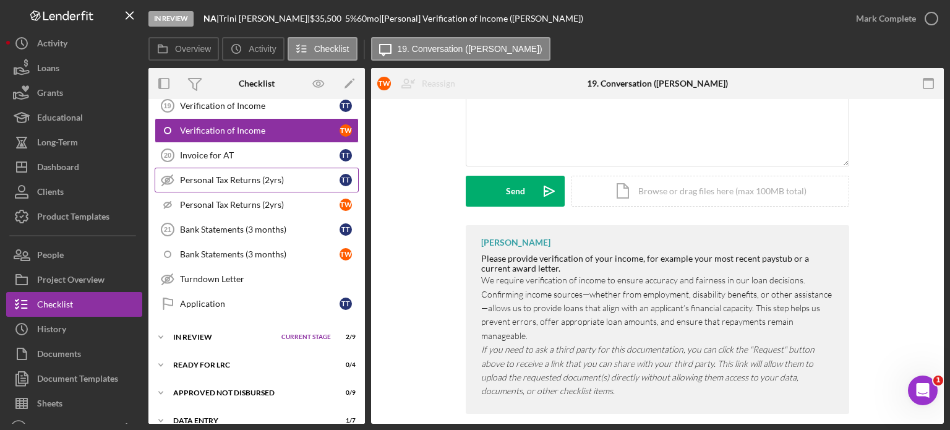
scroll to position [738, 0]
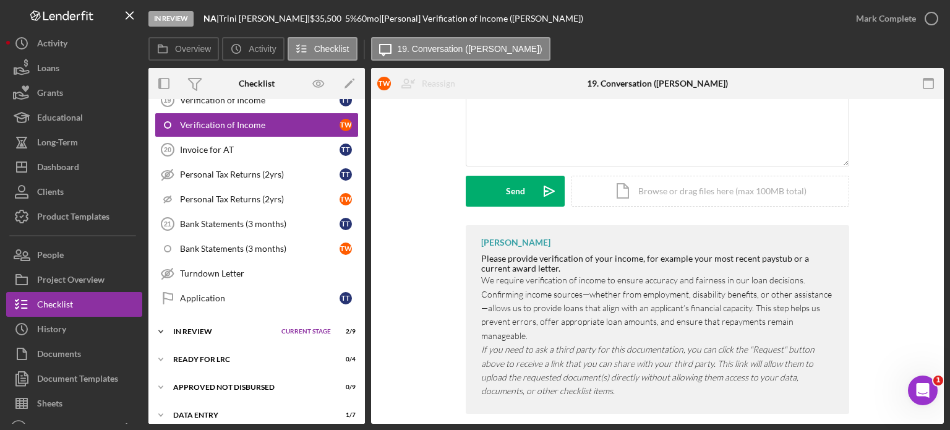
click at [223, 328] on div "In Review" at bounding box center [224, 331] width 102 height 7
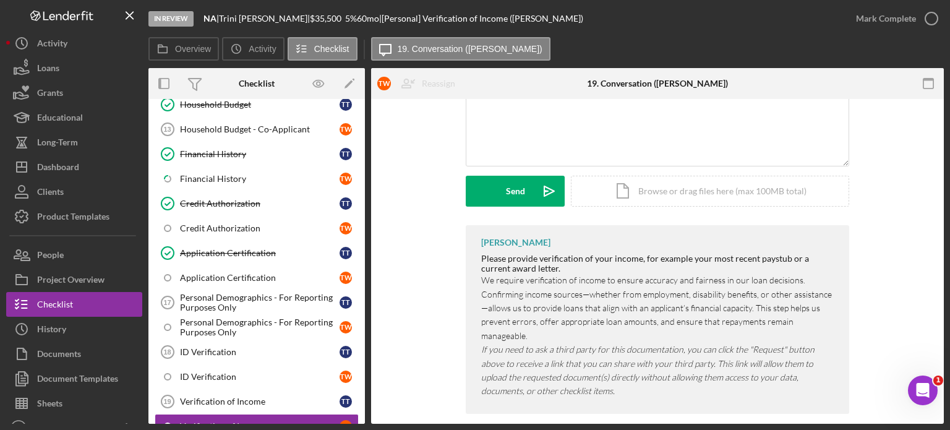
scroll to position [428, 0]
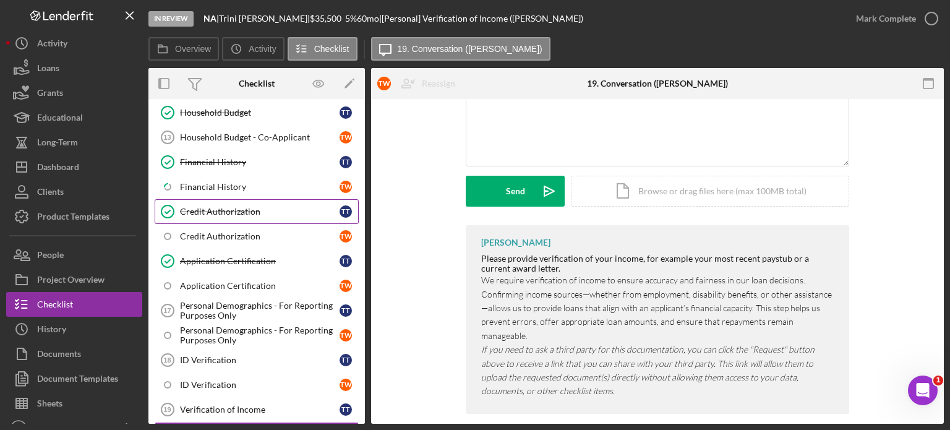
click at [219, 207] on div "Credit Authorization" at bounding box center [260, 212] width 160 height 10
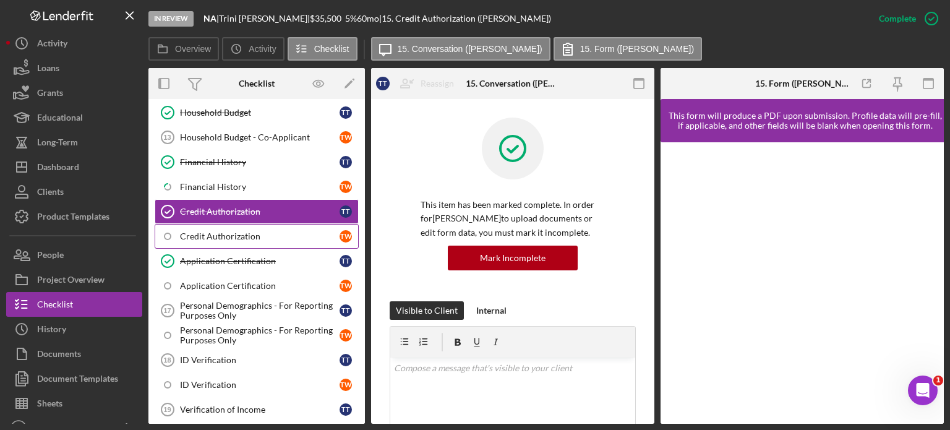
click at [243, 234] on div "Credit Authorization" at bounding box center [260, 236] width 160 height 10
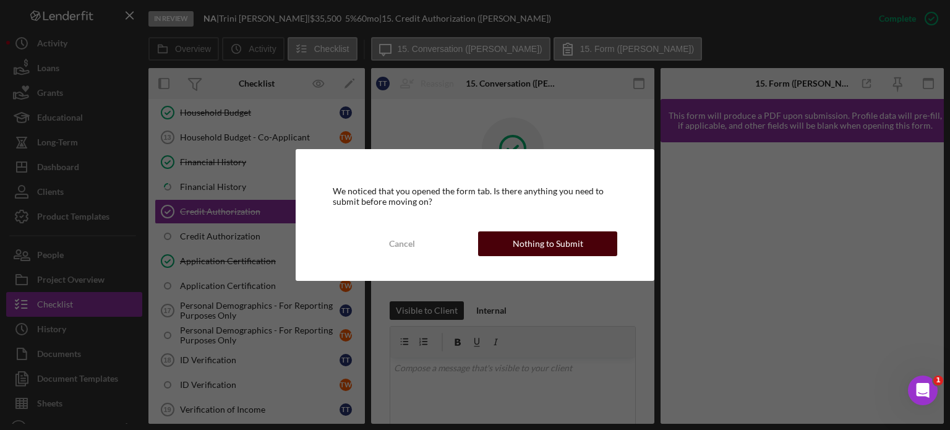
click at [579, 238] on div "Nothing to Submit" at bounding box center [548, 243] width 70 height 25
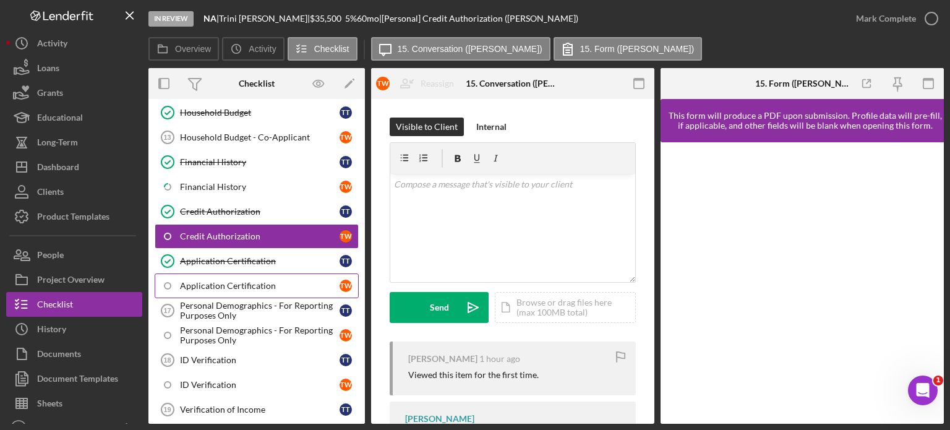
click at [216, 281] on div "Application Certification" at bounding box center [260, 286] width 160 height 10
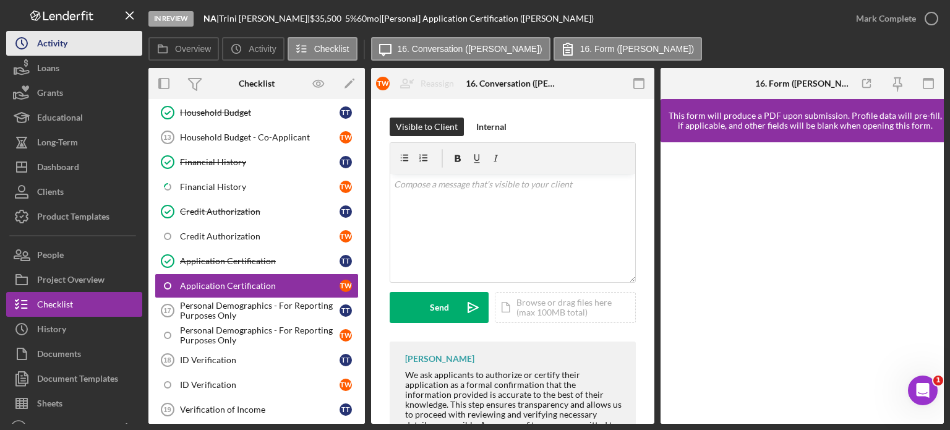
click at [61, 43] on div "Activity" at bounding box center [52, 45] width 30 height 28
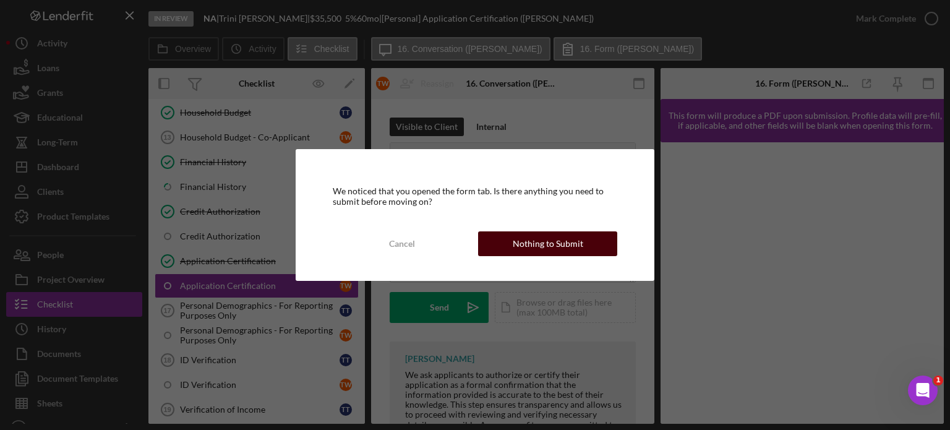
click at [524, 236] on div "Nothing to Submit" at bounding box center [548, 243] width 70 height 25
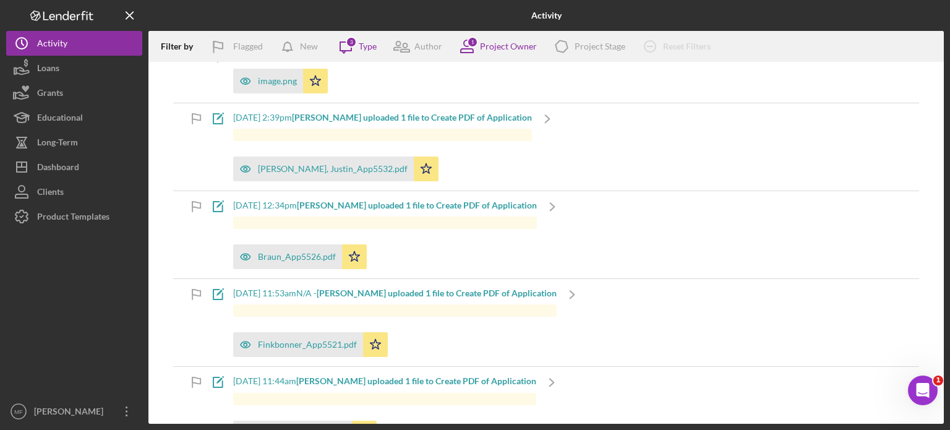
scroll to position [618, 0]
